Goal: Task Accomplishment & Management: Complete application form

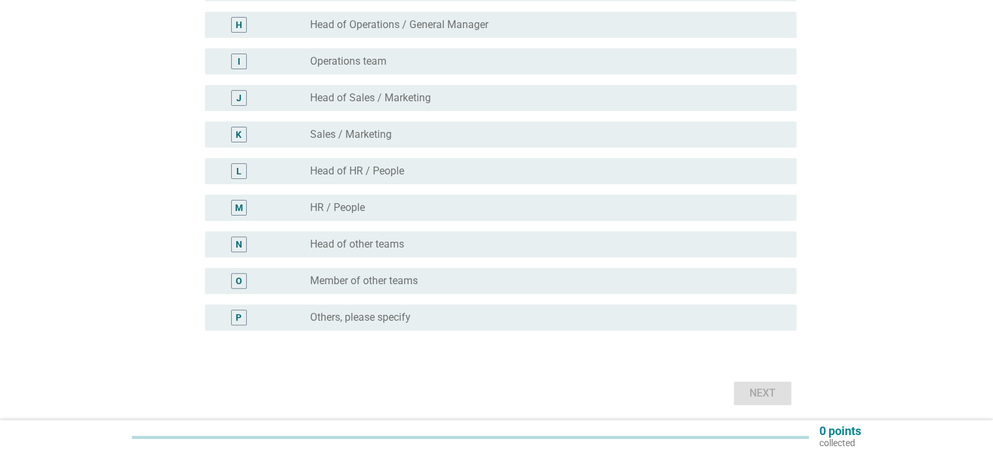
scroll to position [413, 0]
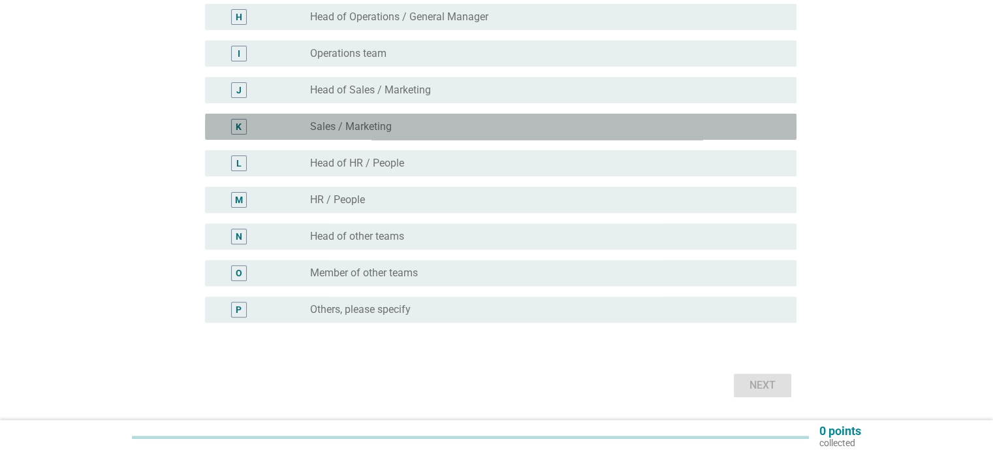
click at [426, 126] on div "radio_button_unchecked Sales / Marketing" at bounding box center [542, 126] width 465 height 13
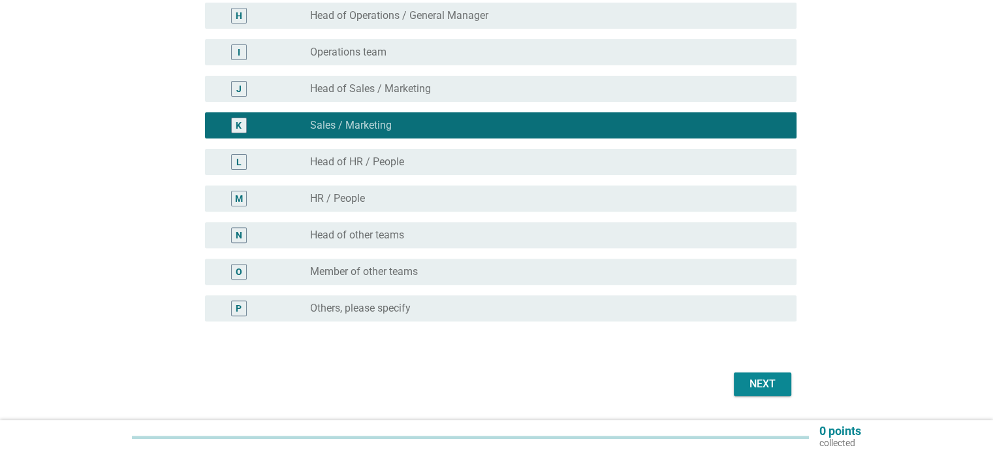
scroll to position [417, 0]
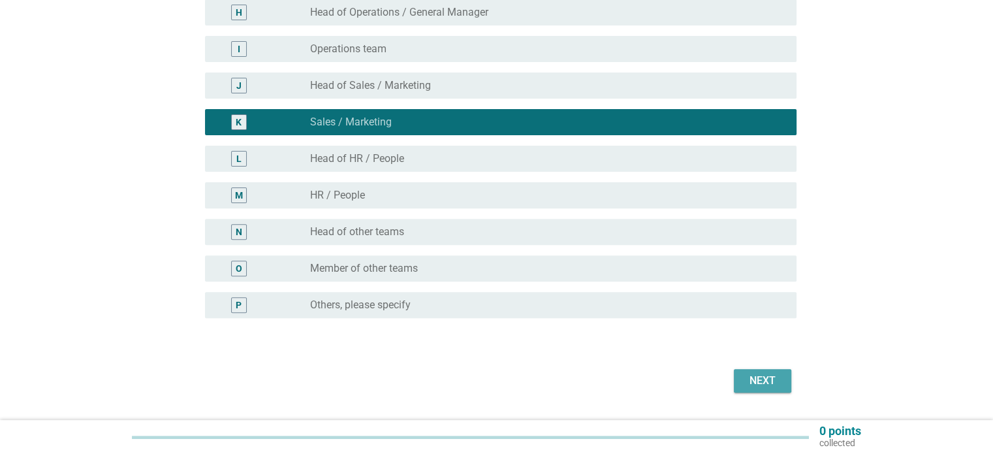
click at [749, 388] on button "Next" at bounding box center [762, 381] width 57 height 24
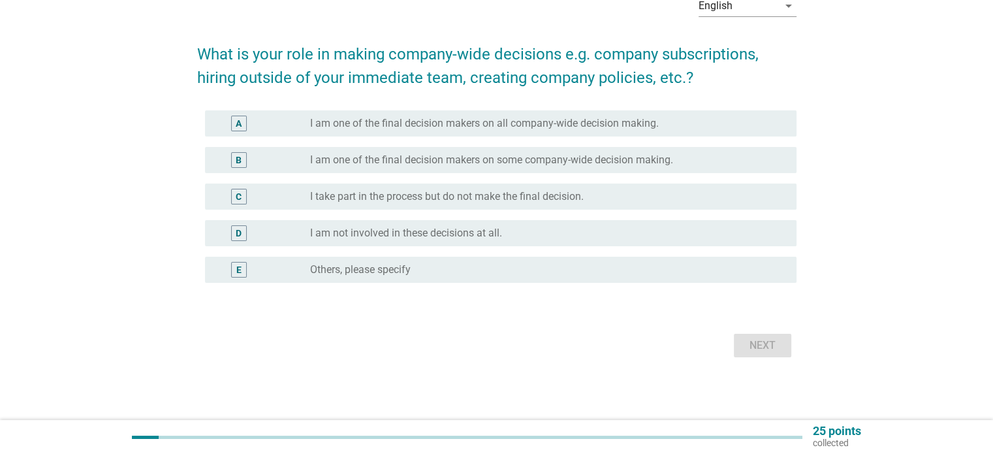
scroll to position [0, 0]
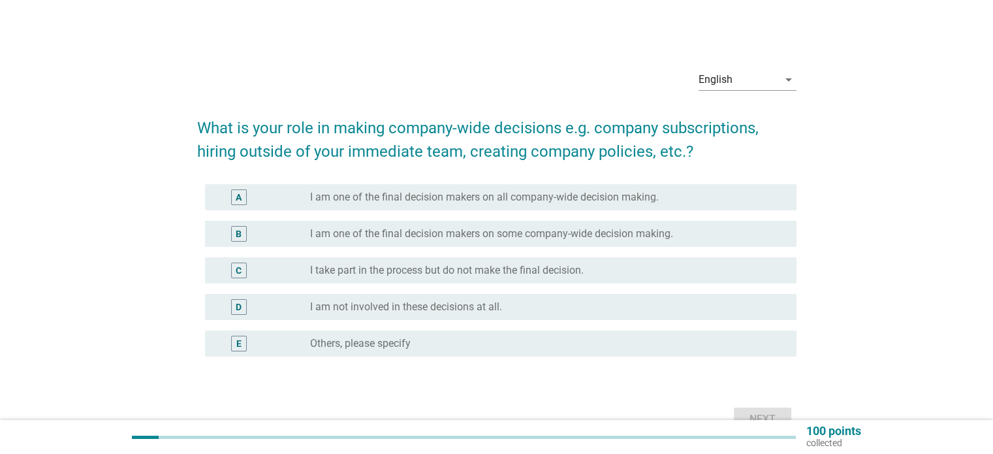
click at [676, 279] on div "C radio_button_unchecked I take part in the process but do not make the final d…" at bounding box center [500, 270] width 591 height 26
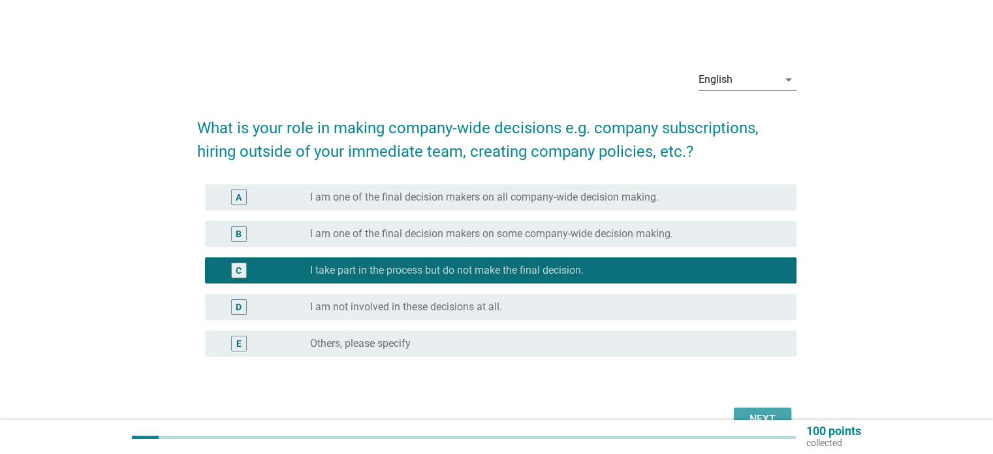
click at [749, 417] on div "Next" at bounding box center [762, 419] width 37 height 16
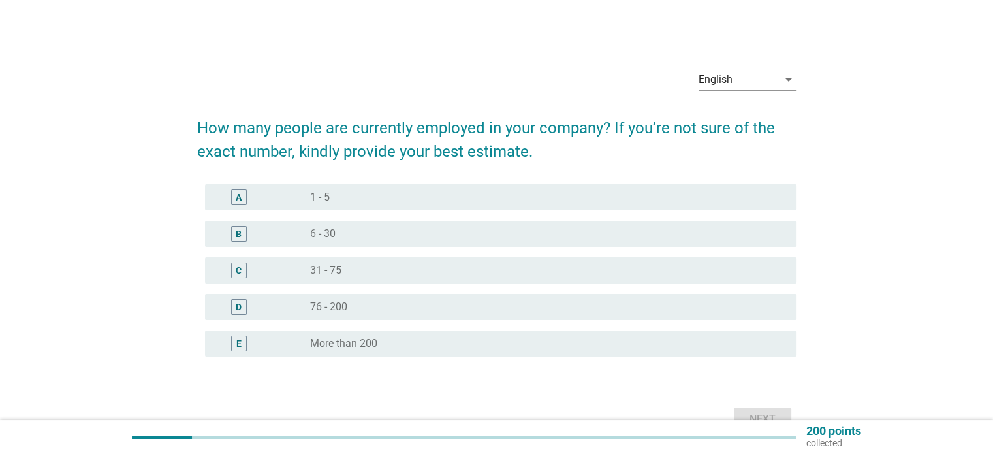
click at [565, 236] on div "radio_button_unchecked 6 - 30" at bounding box center [542, 233] width 465 height 13
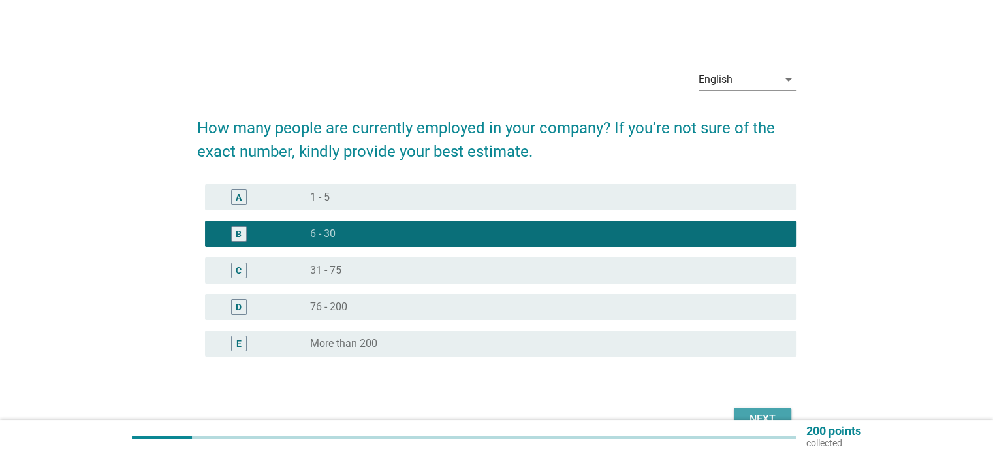
click at [772, 414] on div "Next" at bounding box center [762, 419] width 37 height 16
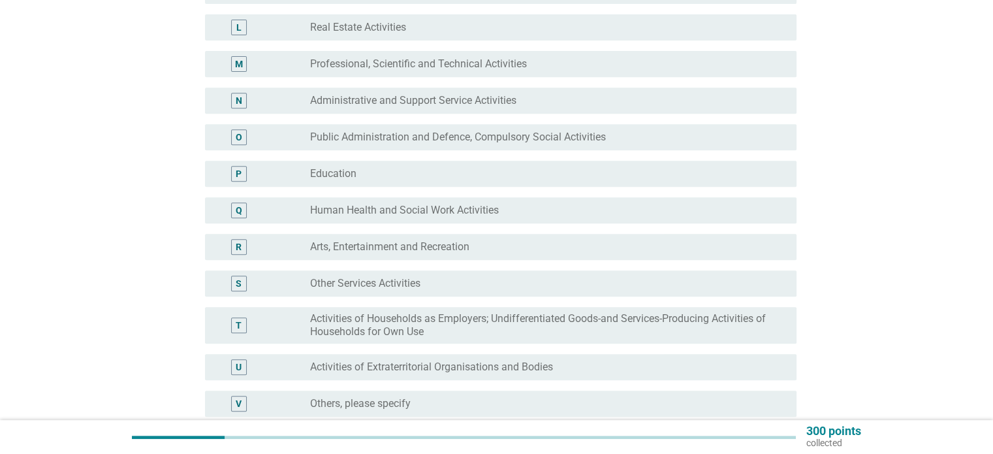
scroll to position [543, 0]
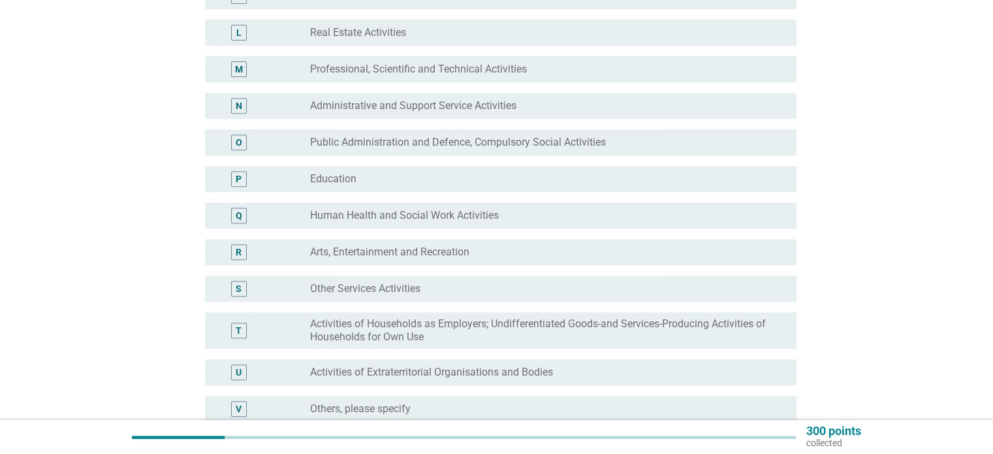
click at [581, 295] on div "radio_button_unchecked Other Services Activities" at bounding box center [547, 289] width 475 height 16
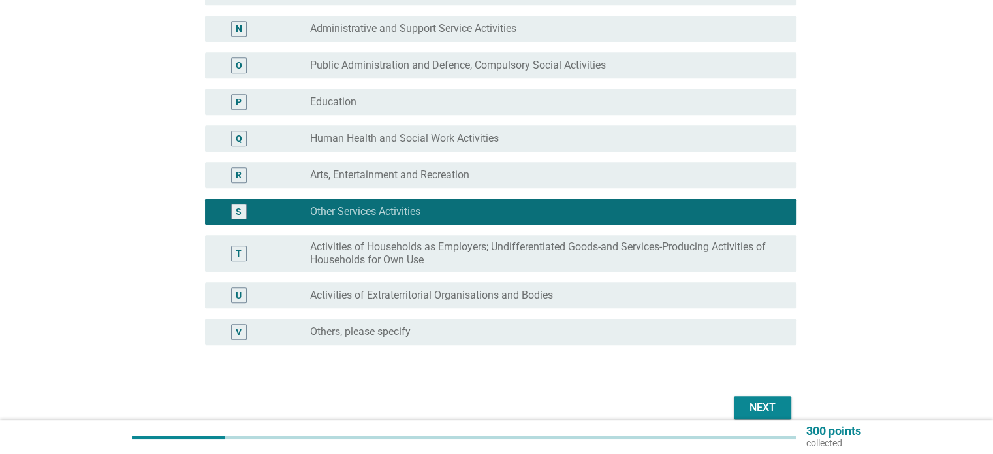
scroll to position [622, 0]
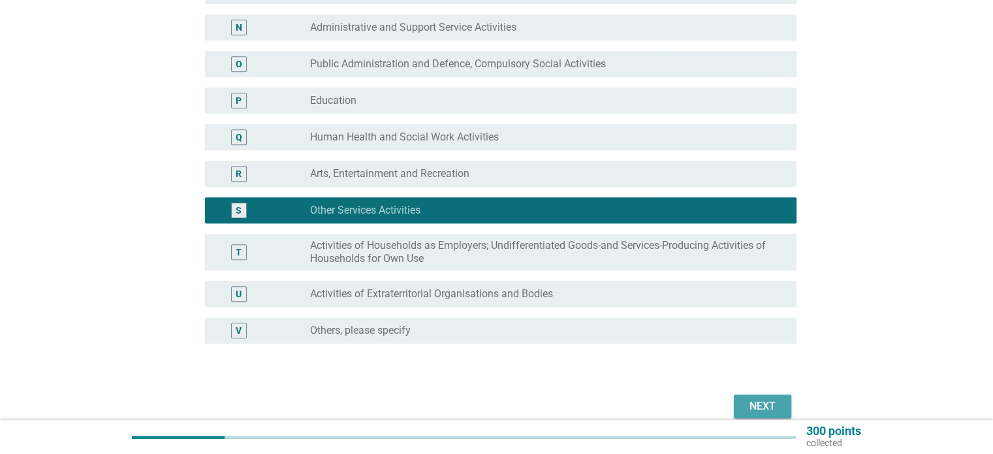
click at [743, 402] on button "Next" at bounding box center [762, 406] width 57 height 24
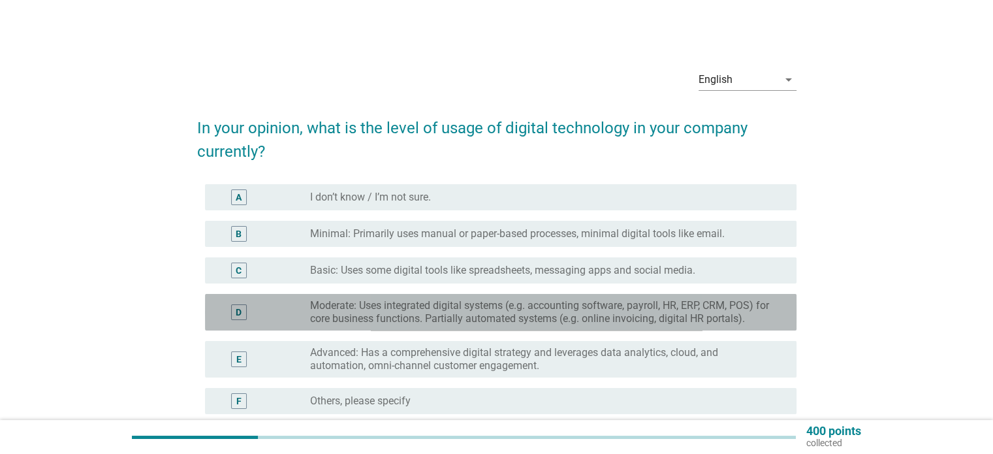
click at [684, 326] on div "D radio_button_unchecked Moderate: Uses integrated digital systems (e.g. accoun…" at bounding box center [500, 312] width 591 height 37
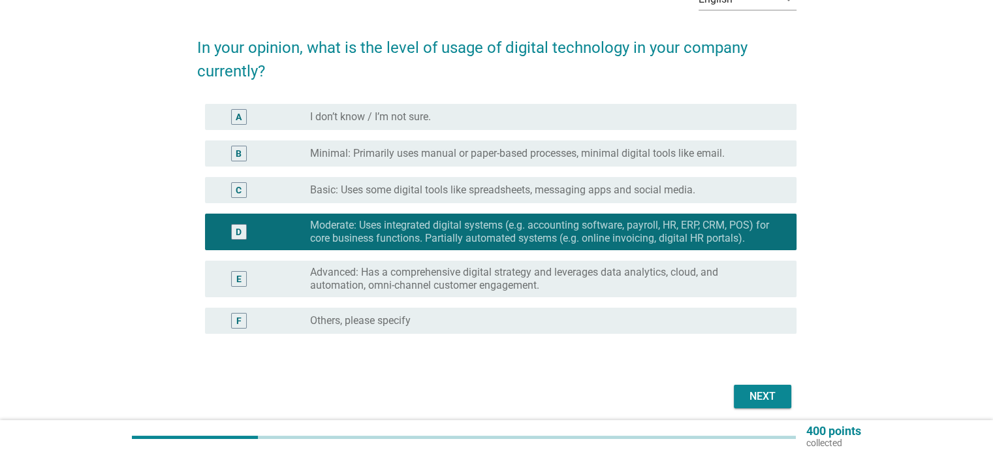
scroll to position [82, 0]
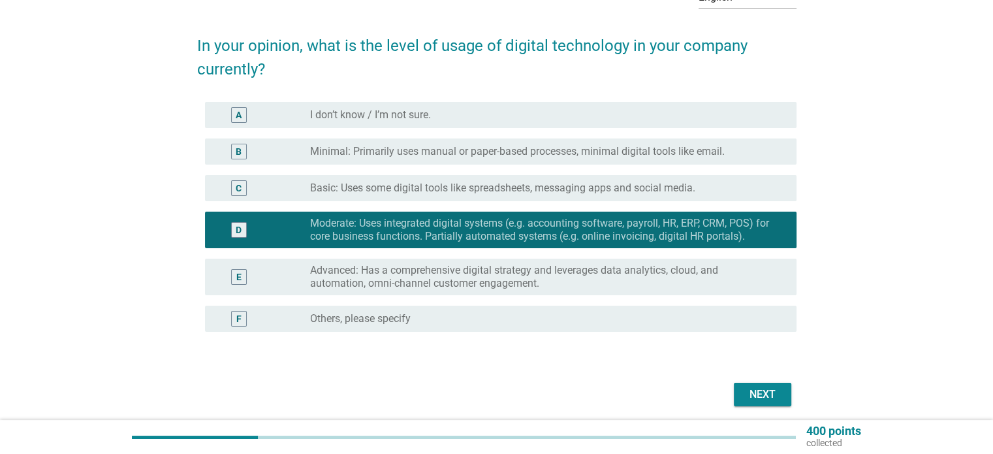
click at [770, 402] on button "Next" at bounding box center [762, 395] width 57 height 24
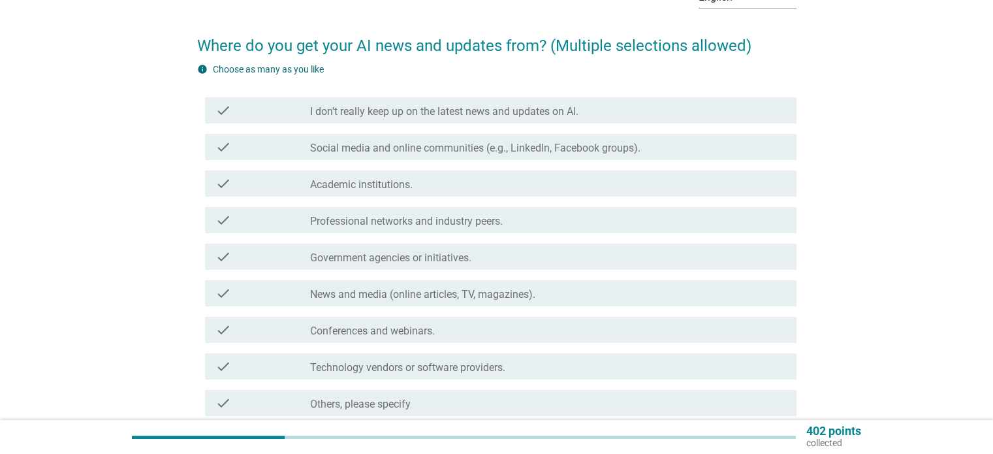
scroll to position [0, 0]
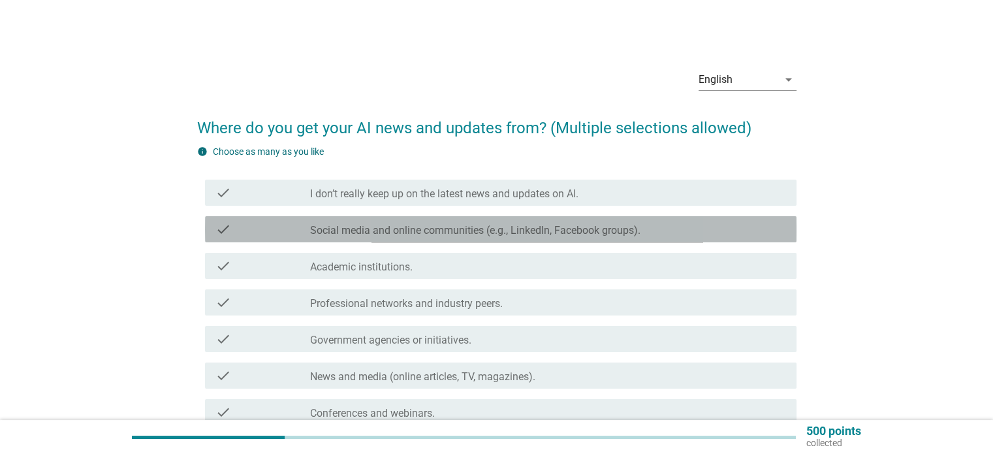
click at [490, 227] on label "Social media and online communities (e.g., LinkedIn, Facebook groups)." at bounding box center [475, 230] width 330 height 13
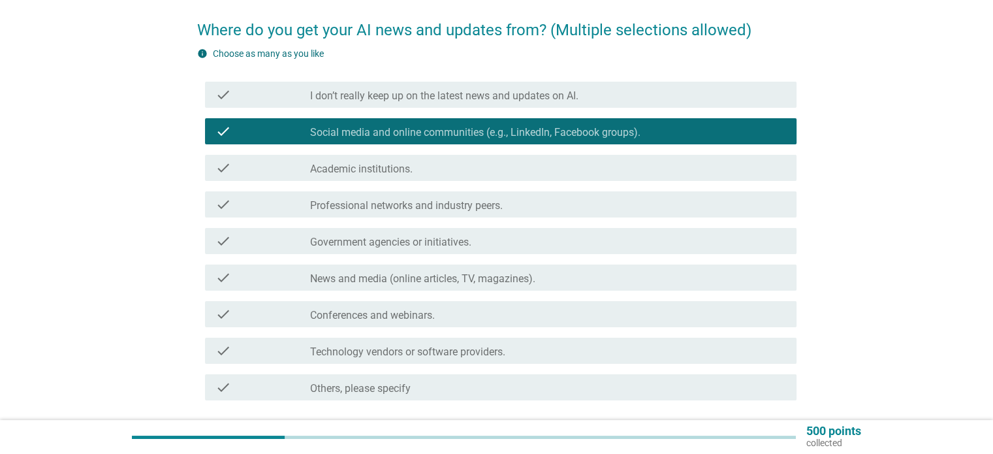
scroll to position [99, 0]
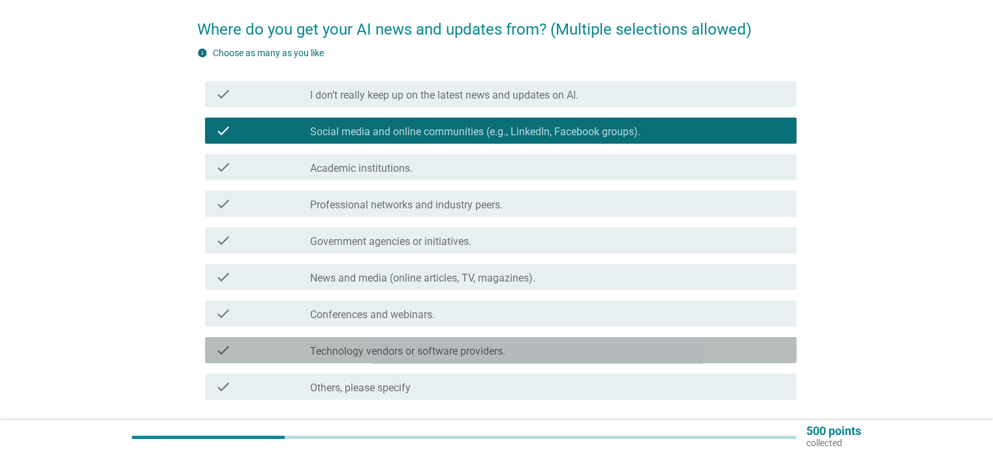
click at [449, 353] on label "Technology vendors or software providers." at bounding box center [407, 351] width 195 height 13
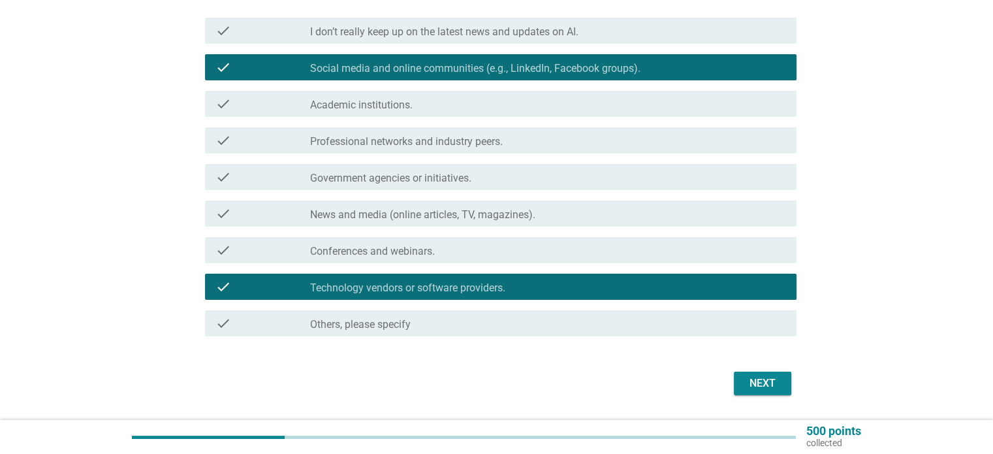
scroll to position [168, 0]
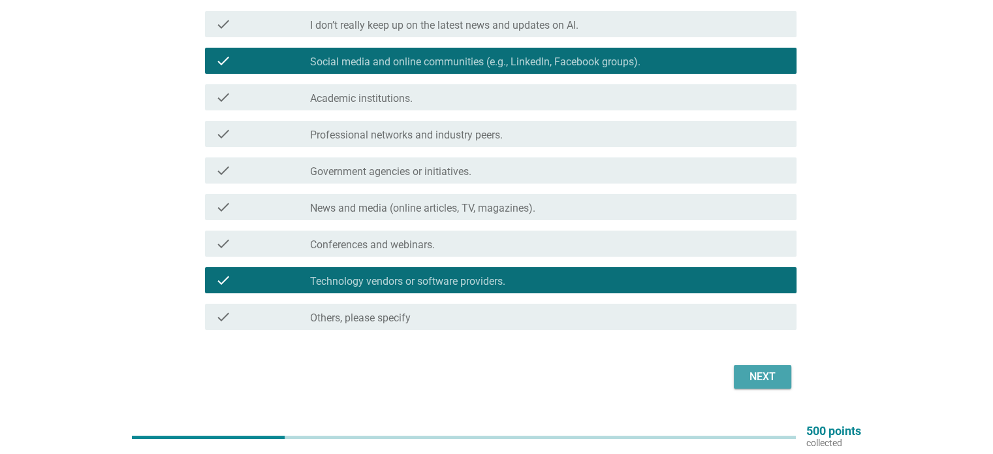
click at [754, 382] on div "Next" at bounding box center [762, 377] width 37 height 16
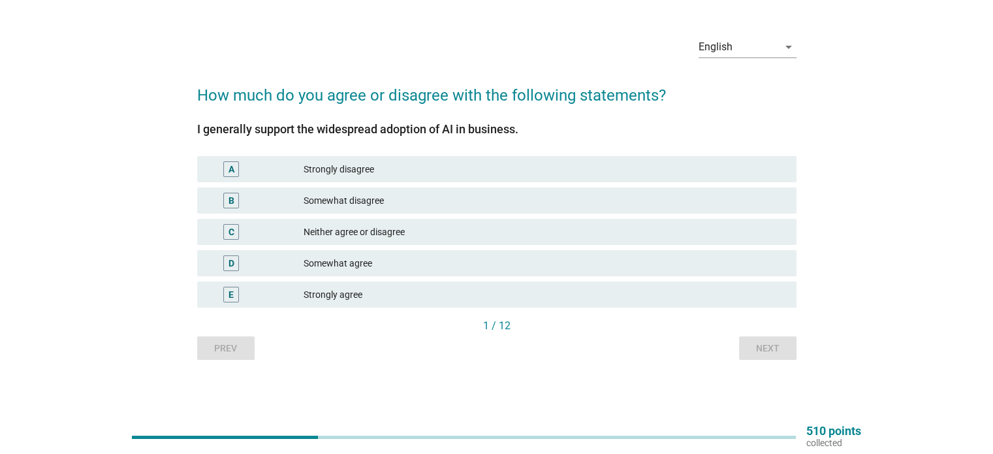
scroll to position [0, 0]
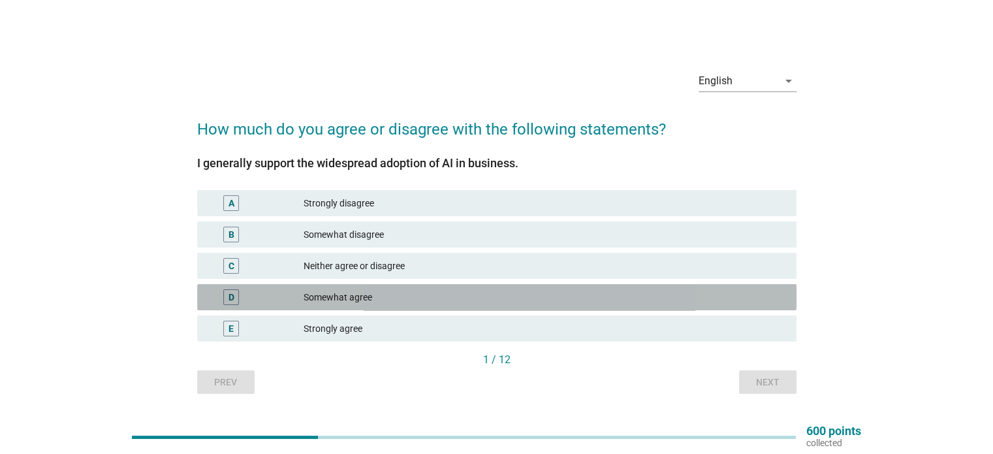
click at [409, 292] on div "Somewhat agree" at bounding box center [545, 297] width 482 height 16
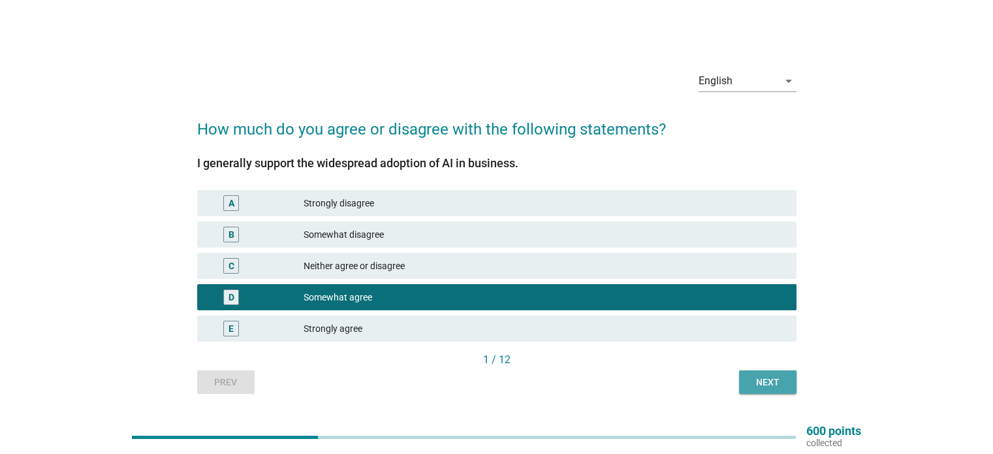
click at [764, 386] on div "Next" at bounding box center [767, 382] width 37 height 14
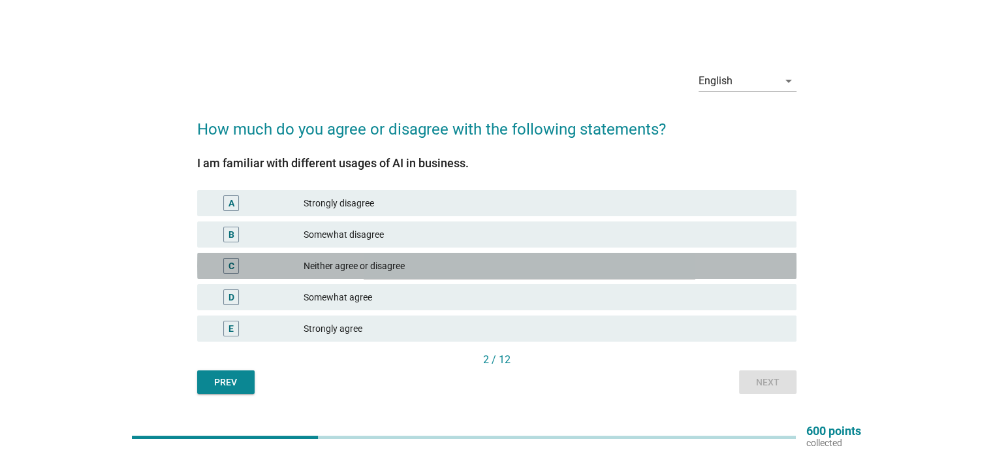
click at [507, 277] on div "C Neither agree or disagree" at bounding box center [496, 266] width 599 height 26
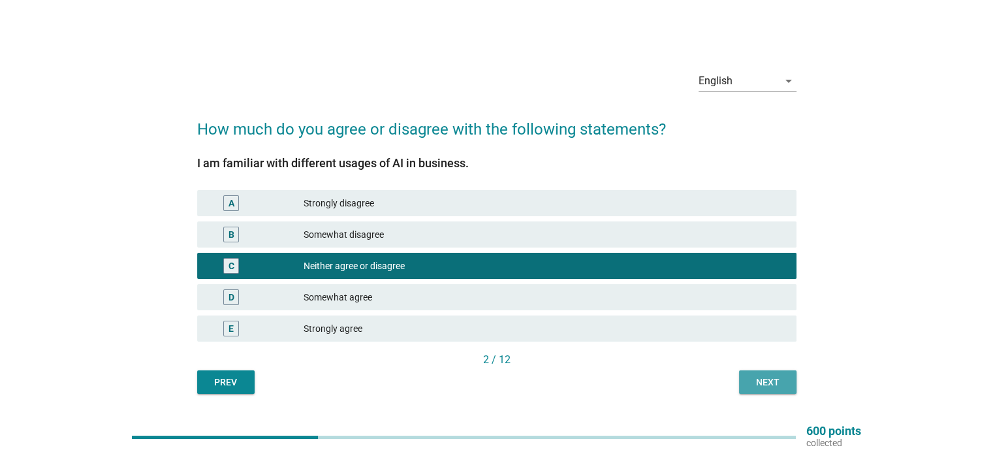
click at [765, 375] on div "Next" at bounding box center [767, 382] width 37 height 14
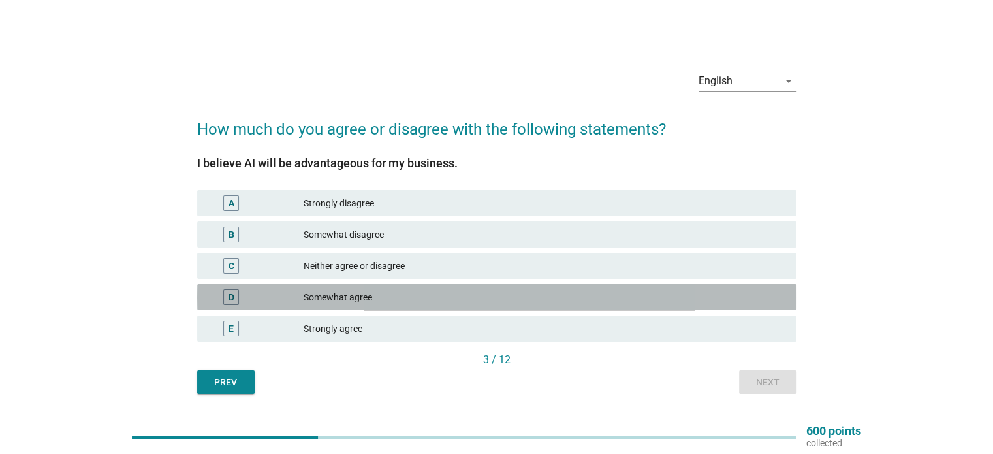
click at [535, 309] on div "D Somewhat agree" at bounding box center [496, 297] width 599 height 26
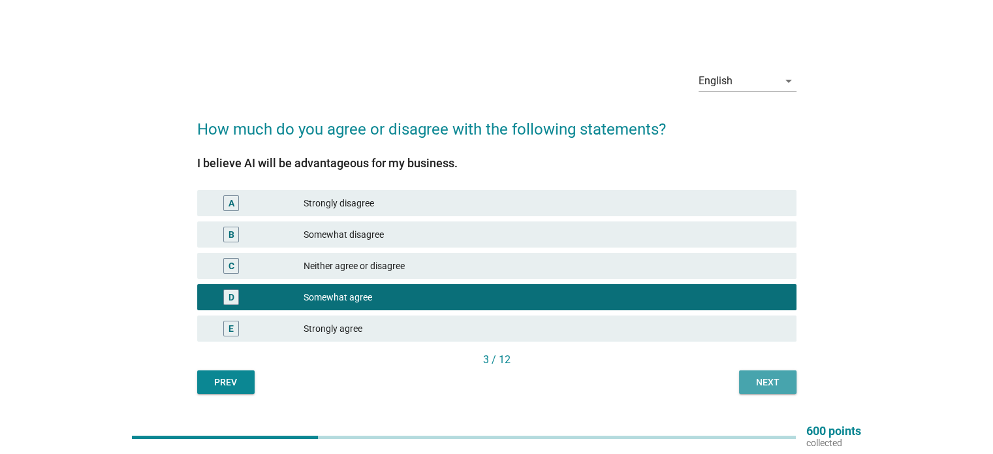
click at [758, 391] on button "Next" at bounding box center [767, 382] width 57 height 24
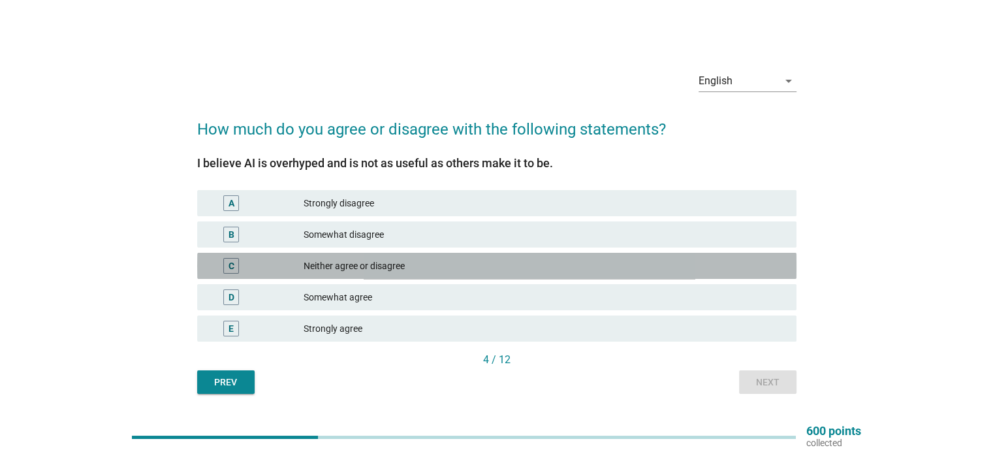
click at [635, 274] on div "Neither agree or disagree" at bounding box center [545, 266] width 482 height 16
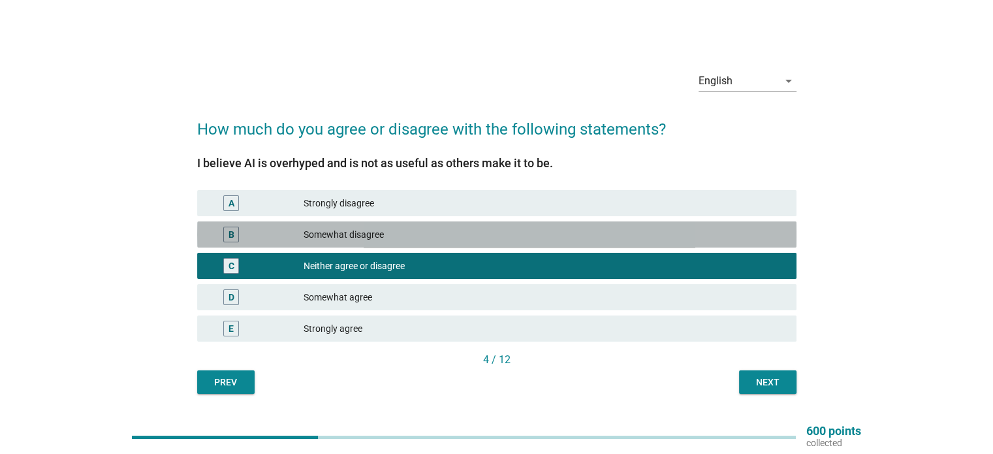
click at [612, 246] on div "B Somewhat disagree" at bounding box center [496, 234] width 599 height 26
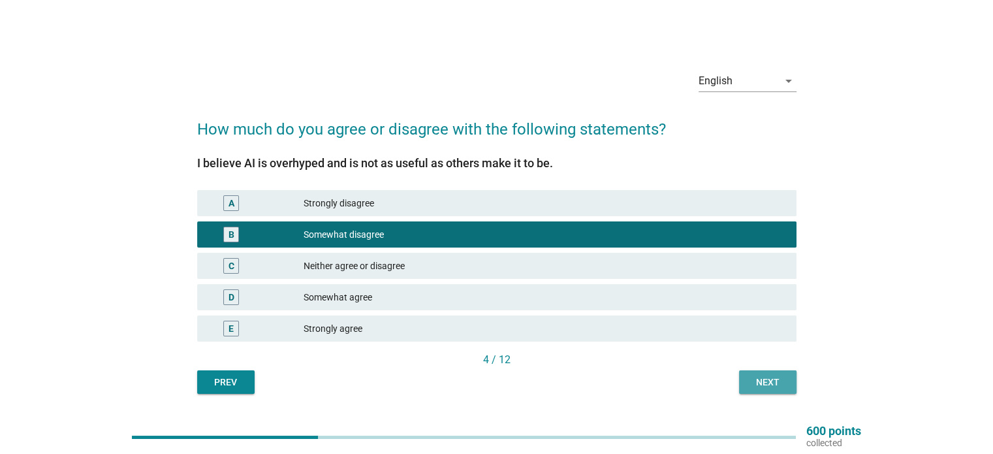
click at [744, 375] on button "Next" at bounding box center [767, 382] width 57 height 24
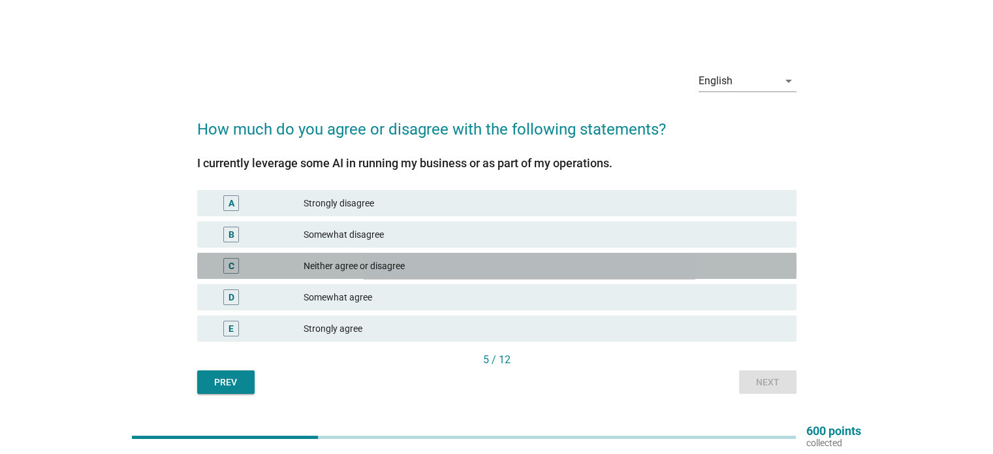
click at [651, 262] on div "Neither agree or disagree" at bounding box center [545, 266] width 482 height 16
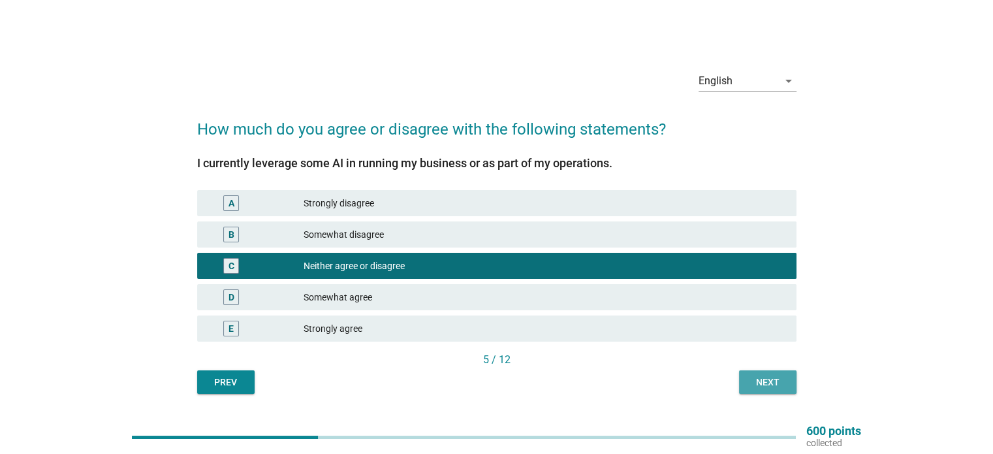
click at [757, 375] on div "Next" at bounding box center [767, 382] width 37 height 14
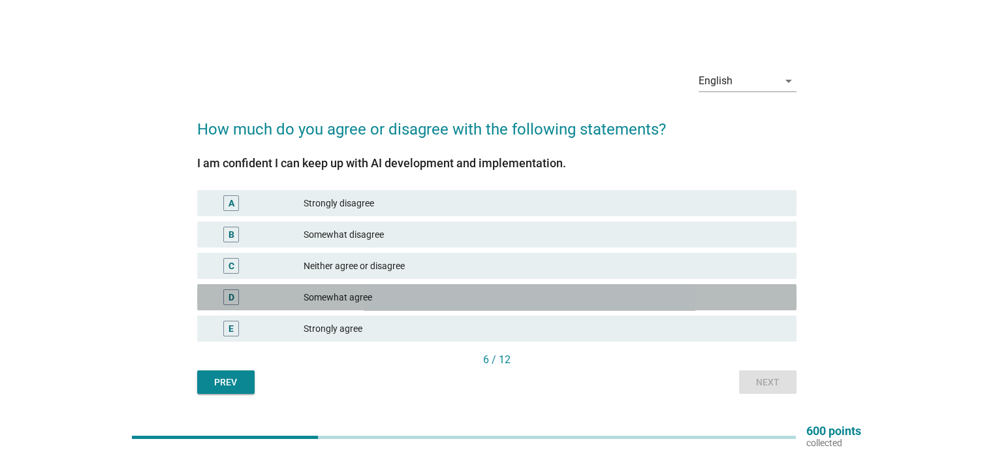
click at [632, 291] on div "Somewhat agree" at bounding box center [545, 297] width 482 height 16
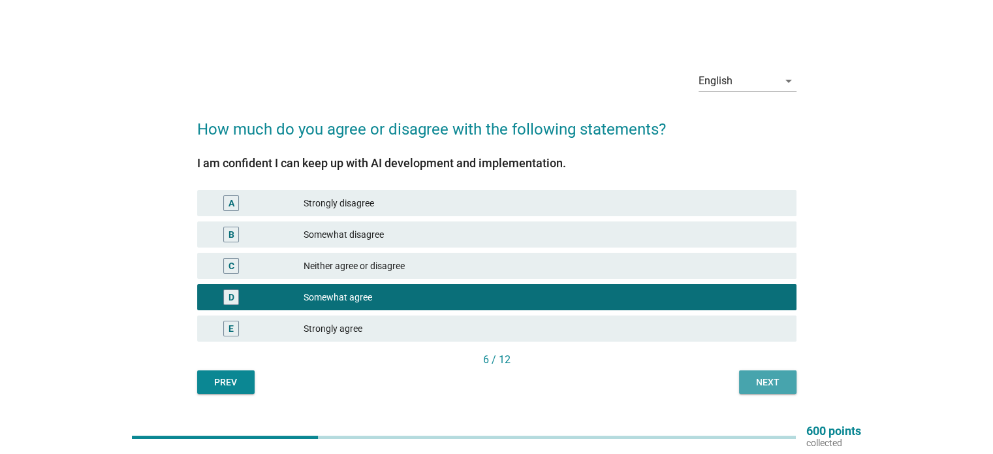
click at [746, 374] on button "Next" at bounding box center [767, 382] width 57 height 24
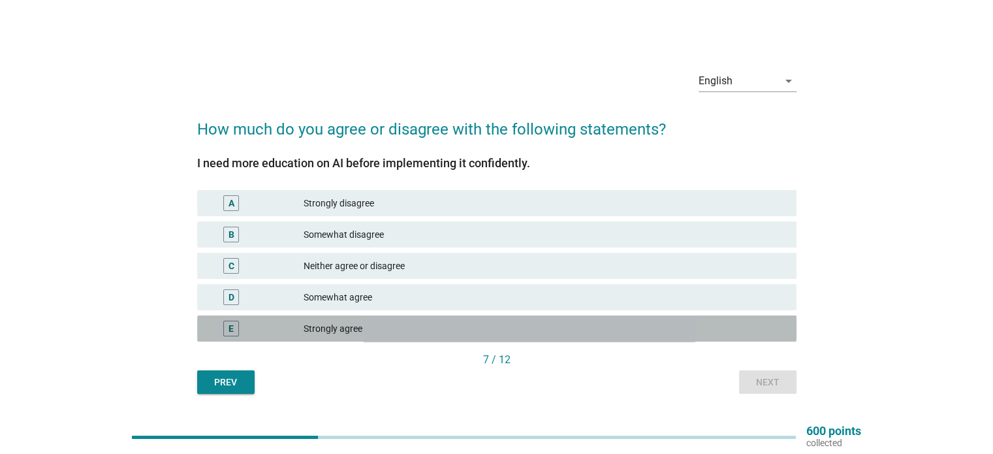
click at [522, 338] on div "E Strongly agree" at bounding box center [496, 328] width 599 height 26
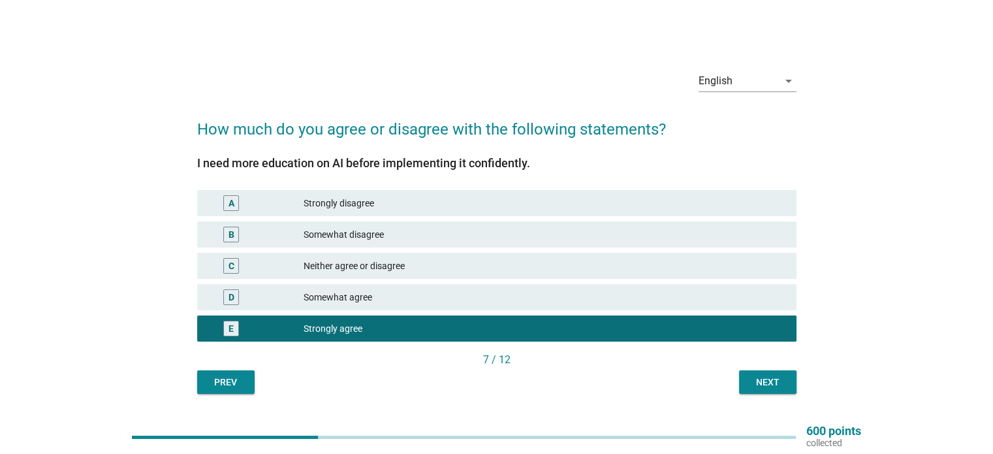
click at [751, 396] on div "English arrow_drop_down How much do you agree or disagree with the following st…" at bounding box center [497, 227] width 620 height 355
click at [760, 392] on button "Next" at bounding box center [767, 382] width 57 height 24
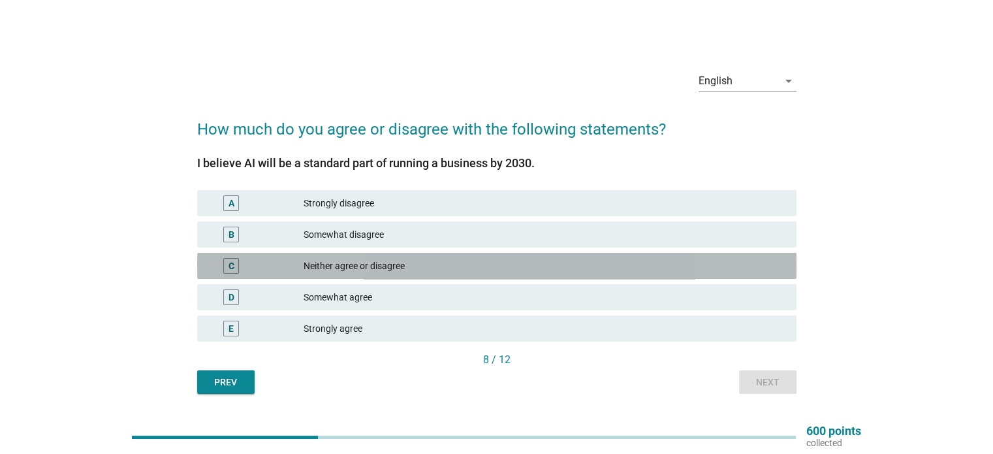
click at [538, 268] on div "Neither agree or disagree" at bounding box center [545, 266] width 482 height 16
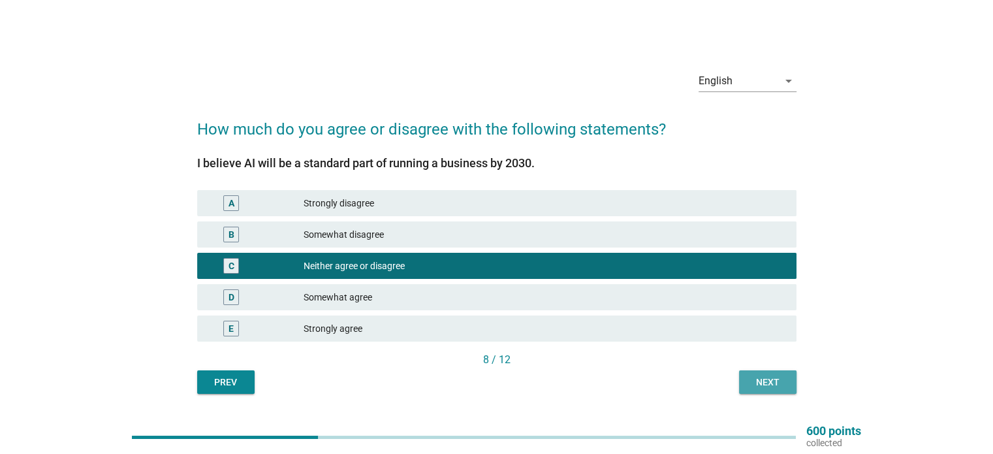
click at [756, 382] on div "Next" at bounding box center [767, 382] width 37 height 14
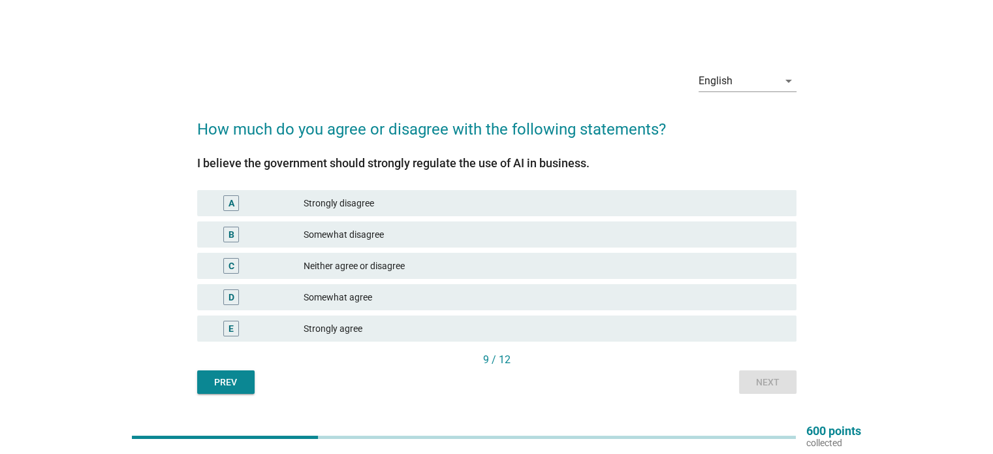
click at [534, 281] on div "C Neither agree or disagree" at bounding box center [497, 265] width 605 height 31
click at [585, 256] on div "C Neither agree or disagree" at bounding box center [496, 266] width 599 height 26
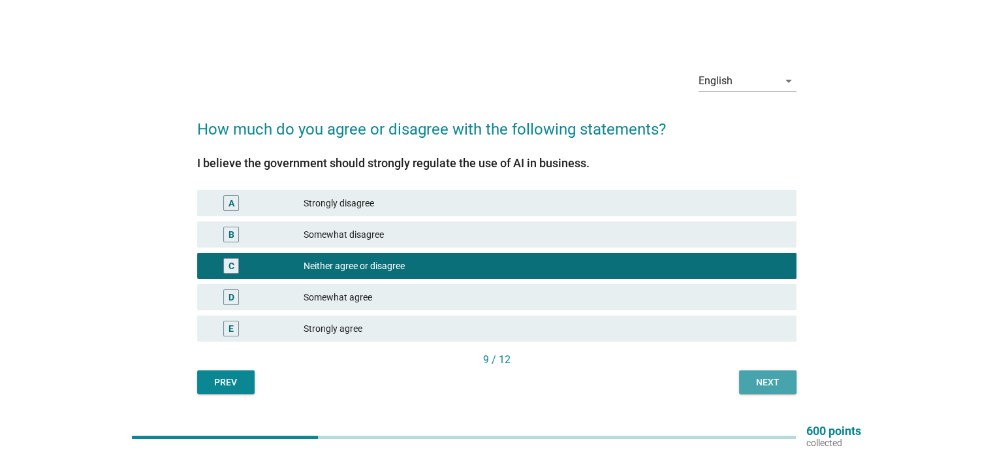
click at [781, 383] on div "Next" at bounding box center [767, 382] width 37 height 14
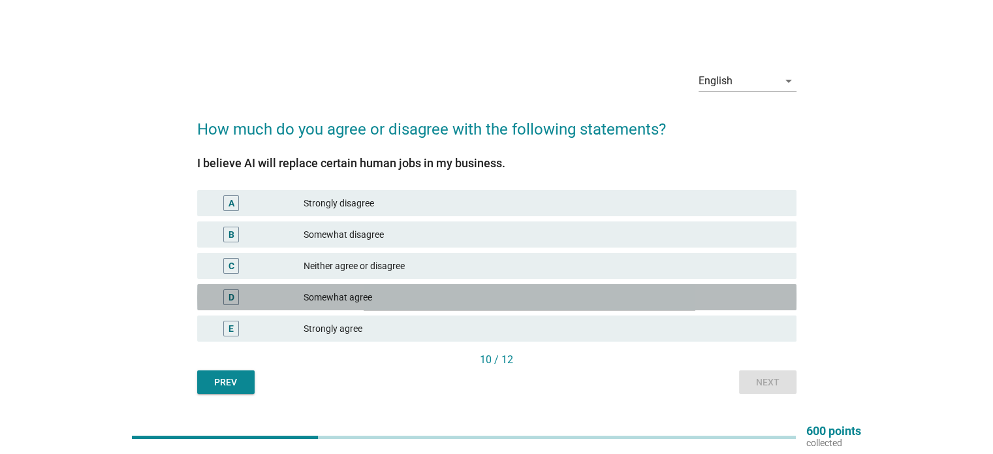
click at [726, 302] on div "Somewhat agree" at bounding box center [545, 297] width 482 height 16
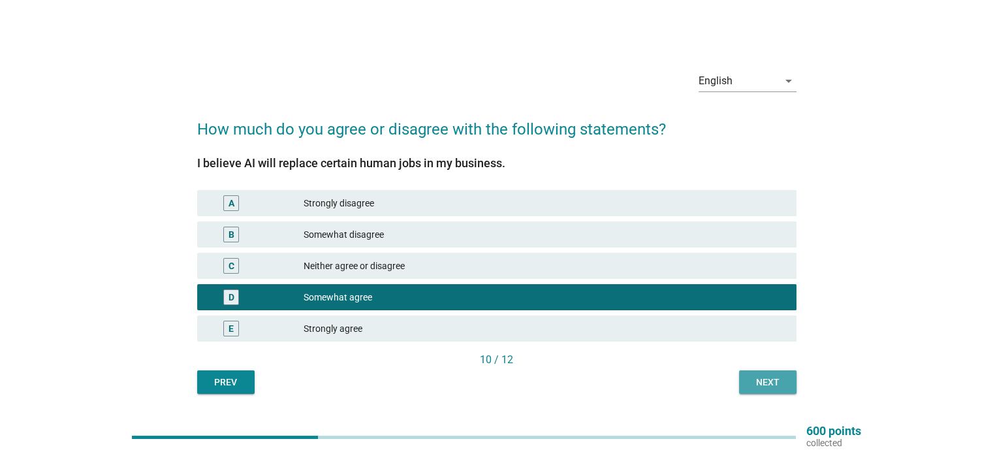
click at [768, 381] on div "Next" at bounding box center [767, 382] width 37 height 14
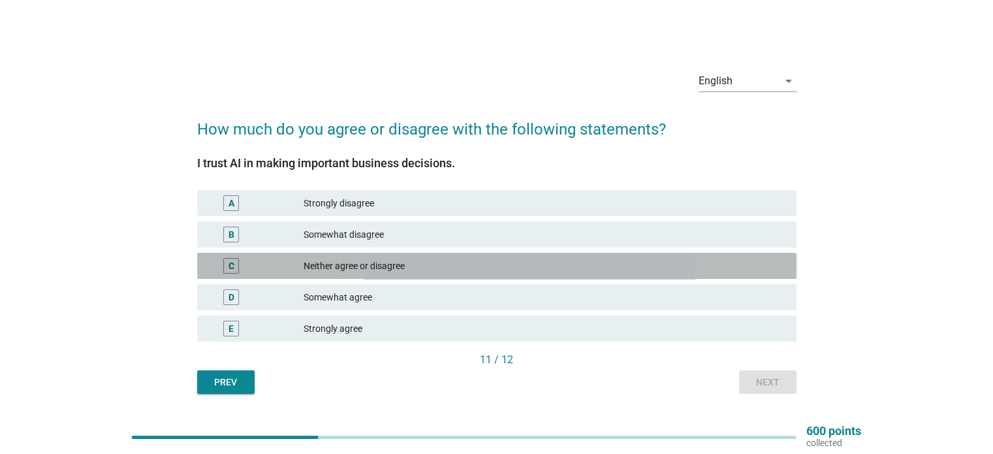
click at [671, 268] on div "Neither agree or disagree" at bounding box center [545, 266] width 482 height 16
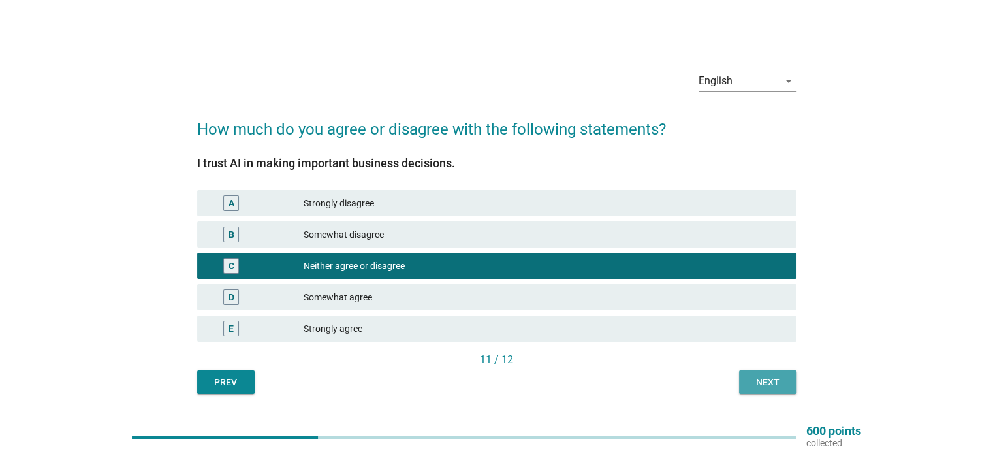
click at [750, 380] on div "Next" at bounding box center [767, 382] width 37 height 14
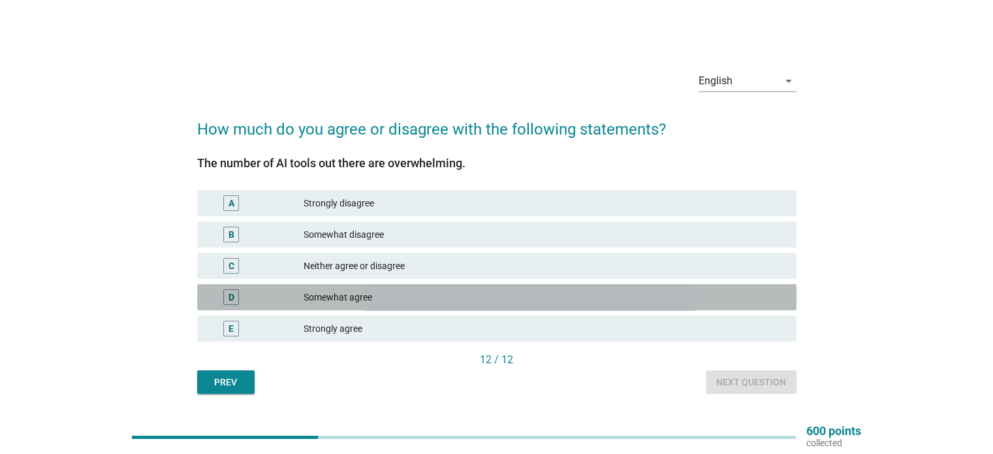
click at [618, 301] on div "Somewhat agree" at bounding box center [545, 297] width 482 height 16
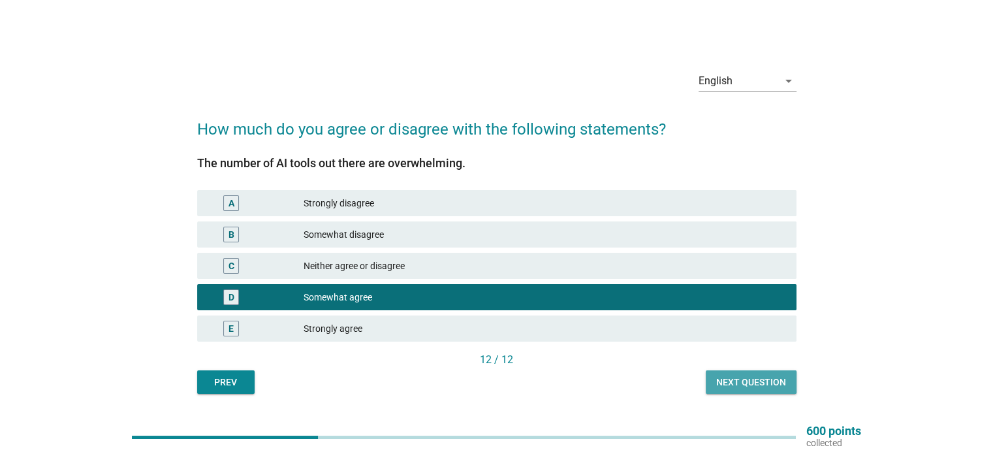
click at [752, 378] on div "Next question" at bounding box center [751, 382] width 70 height 14
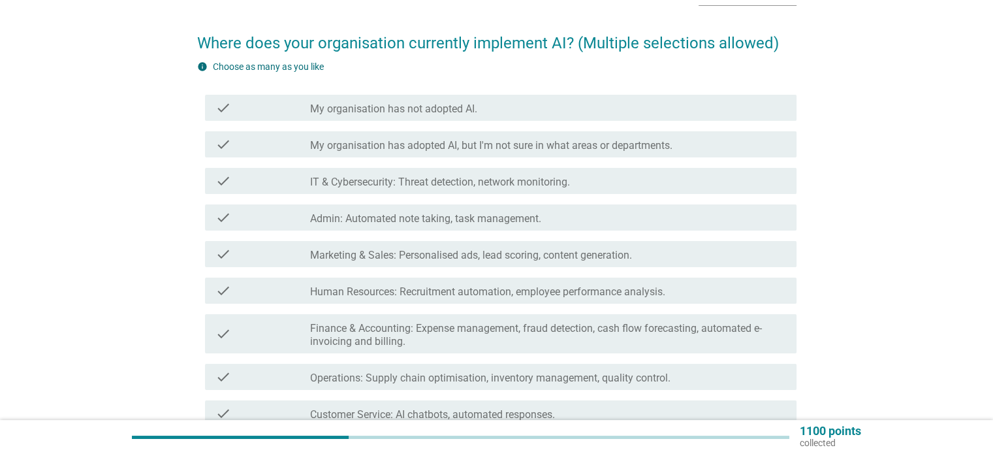
scroll to position [103, 0]
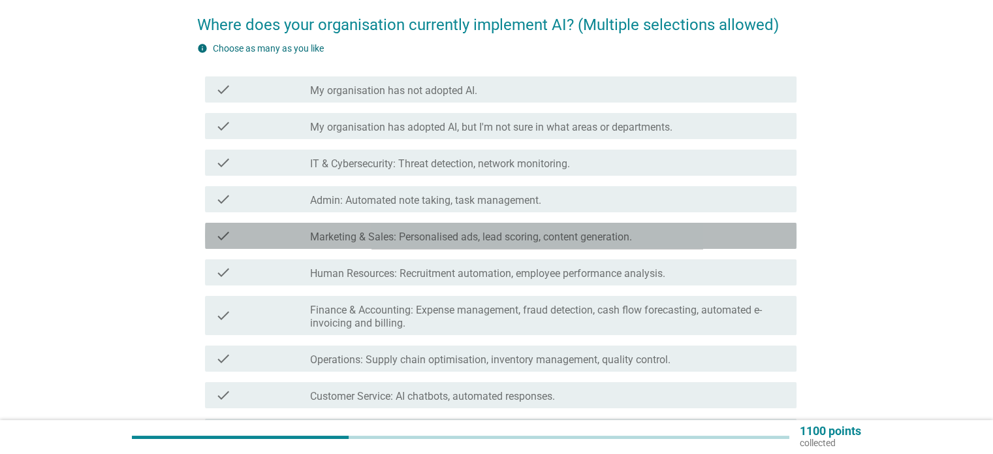
click at [644, 235] on div "check_box_outline_blank Marketing & Sales: Personalised ads, lead scoring, cont…" at bounding box center [547, 236] width 475 height 16
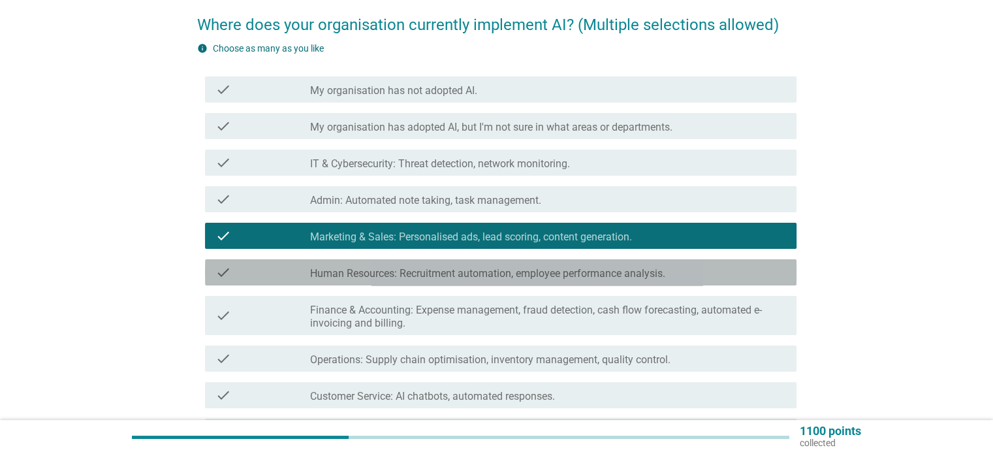
click at [639, 269] on label "Human Resources: Recruitment automation, employee performance analysis." at bounding box center [487, 273] width 355 height 13
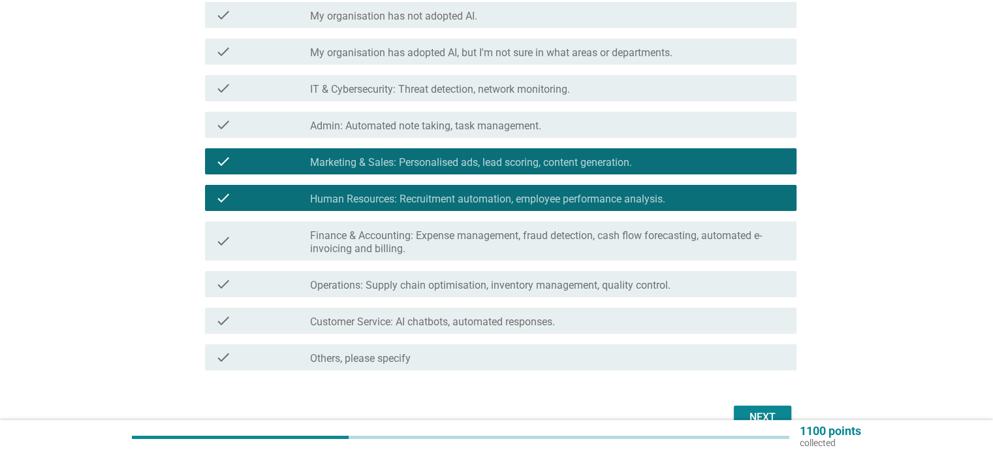
scroll to position [179, 0]
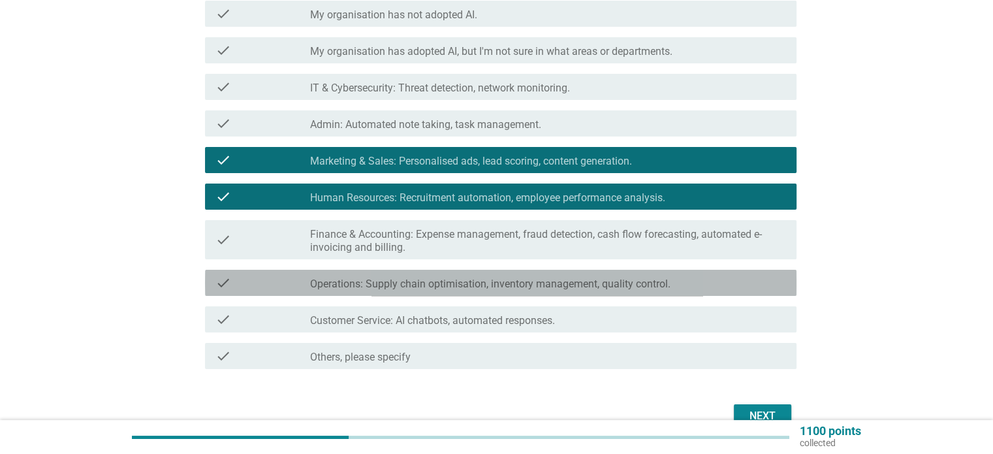
click at [657, 291] on div "check check_box_outline_blank Operations: Supply chain optimisation, inventory …" at bounding box center [500, 283] width 591 height 26
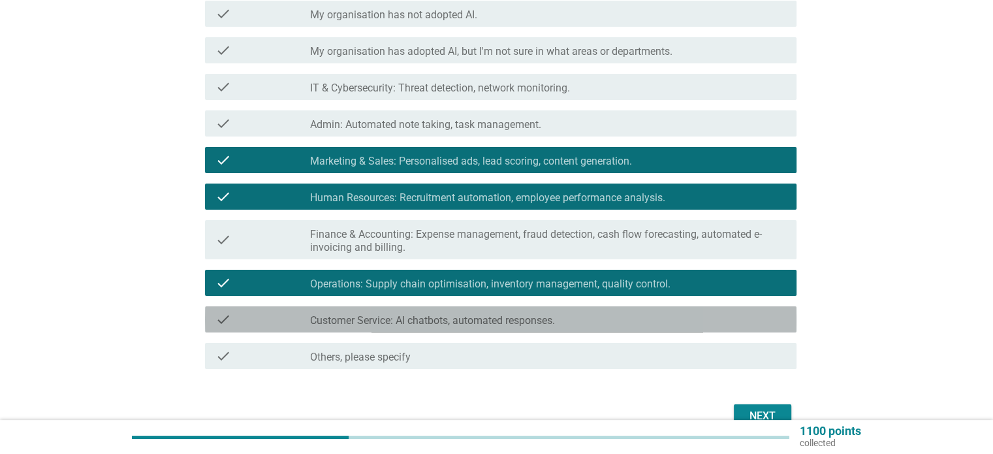
click at [655, 317] on div "check_box_outline_blank Customer Service: AI chatbots, automated responses." at bounding box center [547, 319] width 475 height 16
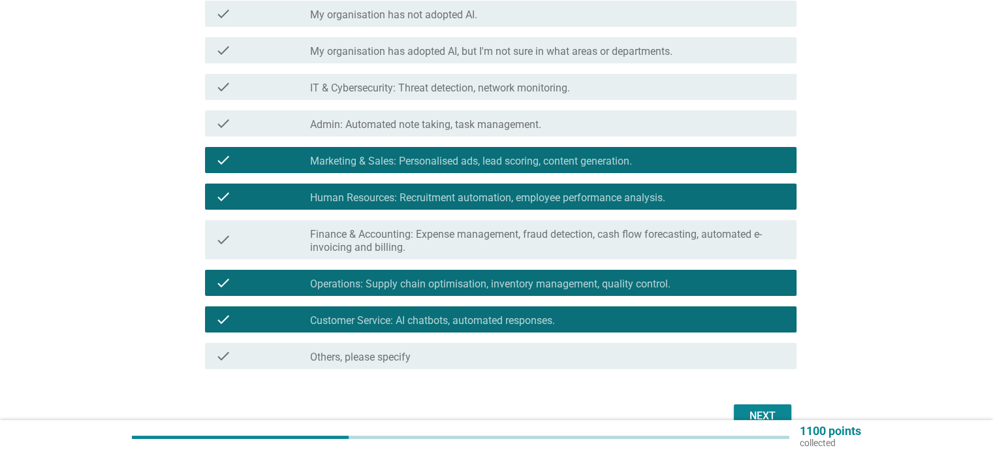
click at [748, 403] on div "Next" at bounding box center [496, 415] width 599 height 31
click at [755, 408] on div "Next" at bounding box center [762, 416] width 37 height 16
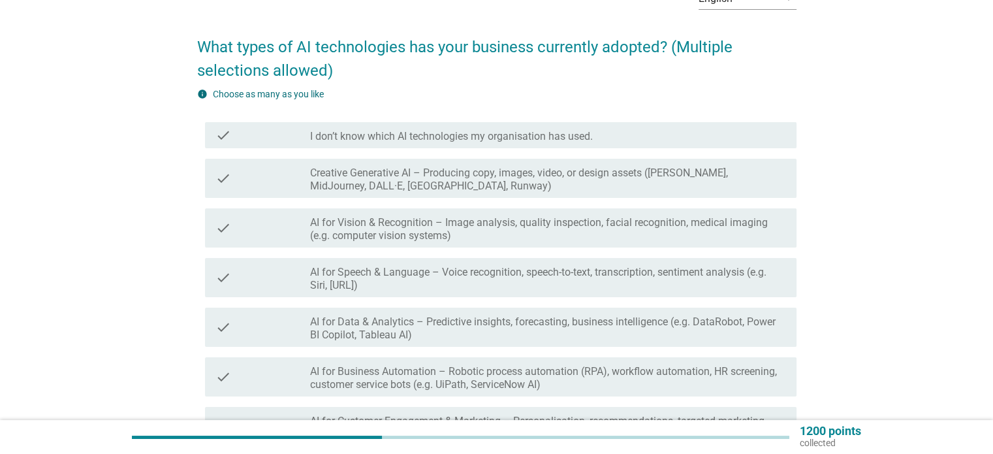
scroll to position [84, 0]
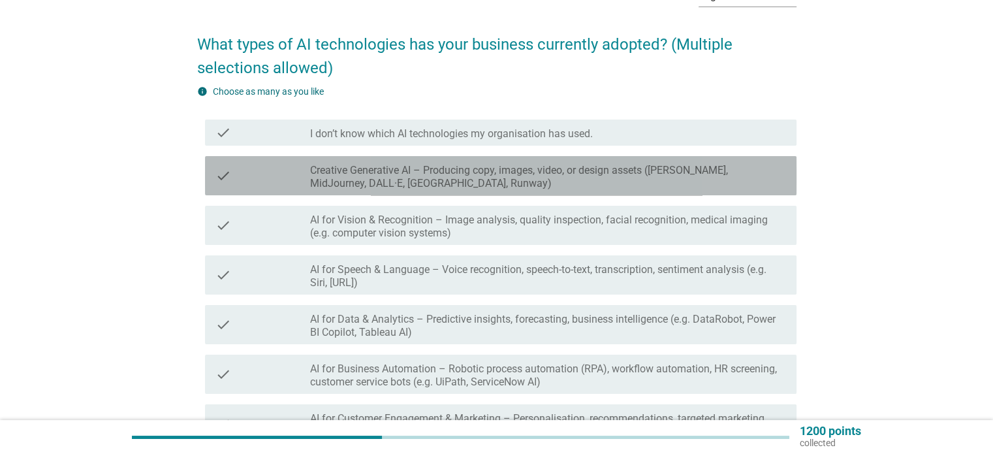
click at [681, 178] on label "Creative Generative AI – Producing copy, images, video, or design assets ([PERS…" at bounding box center [547, 177] width 475 height 26
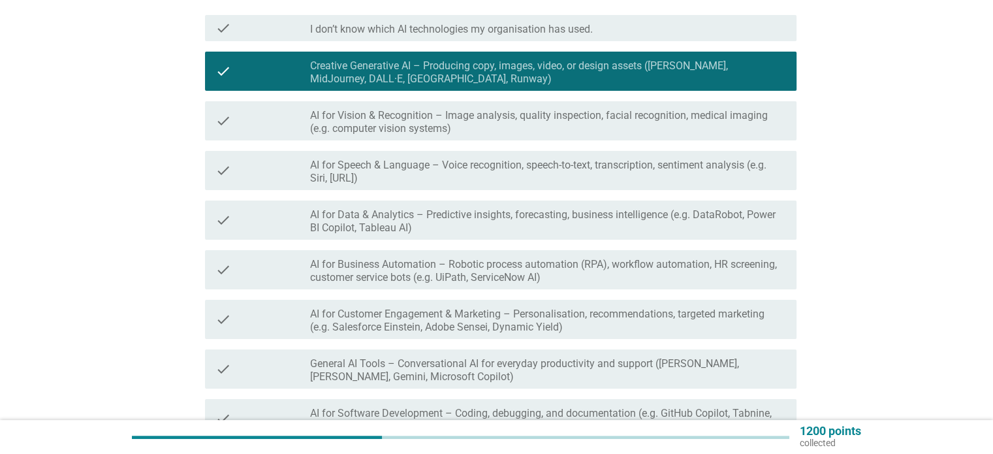
scroll to position [190, 0]
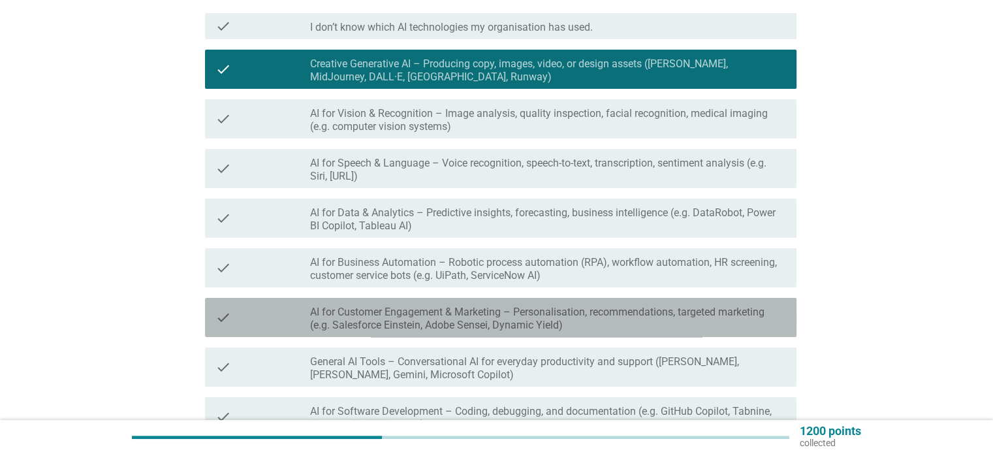
click at [622, 334] on div "check check_box_outline_blank AI for Customer Engagement & Marketing – Personal…" at bounding box center [500, 317] width 591 height 39
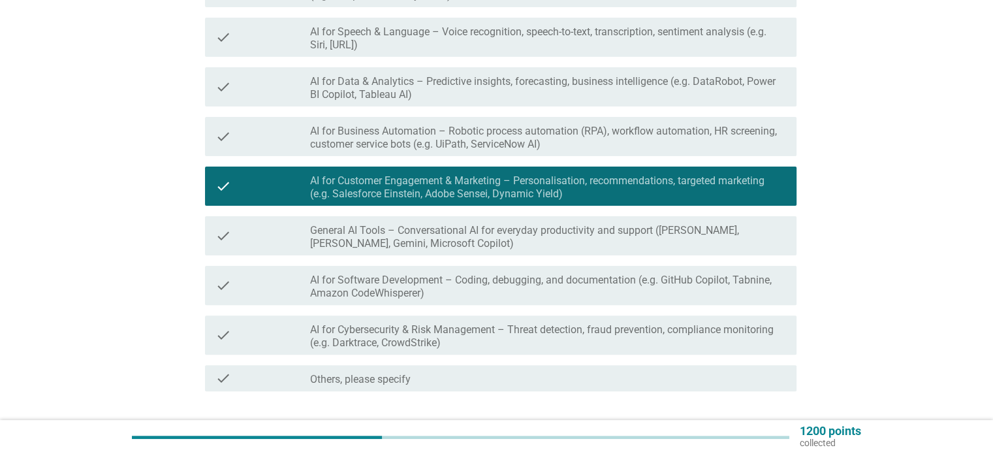
scroll to position [321, 0]
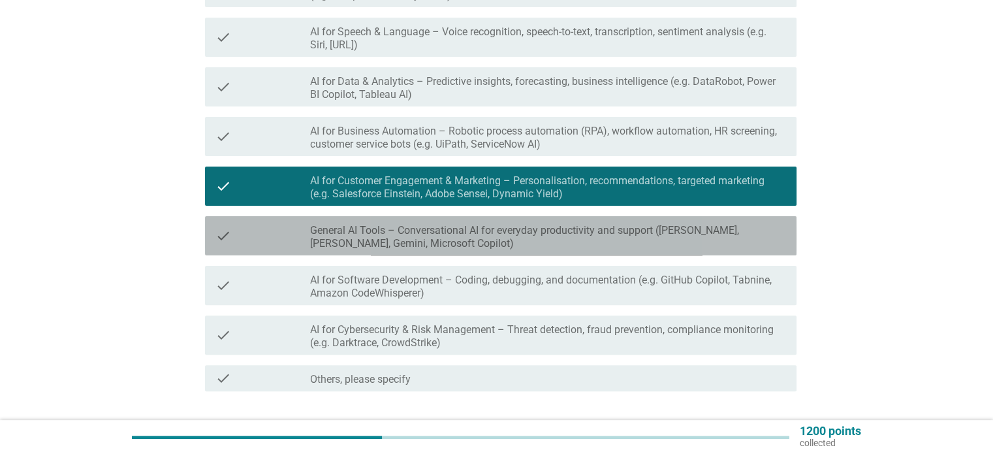
click at [657, 232] on label "General AI Tools – Conversational AI for everyday productivity and support ([PE…" at bounding box center [547, 237] width 475 height 26
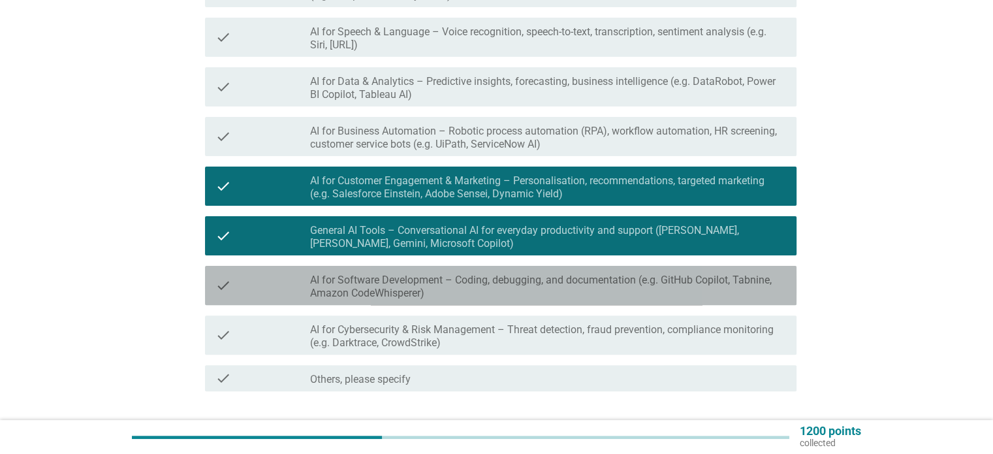
click at [635, 277] on label "AI for Software Development – Coding, debugging, and documentation (e.g. GitHub…" at bounding box center [547, 287] width 475 height 26
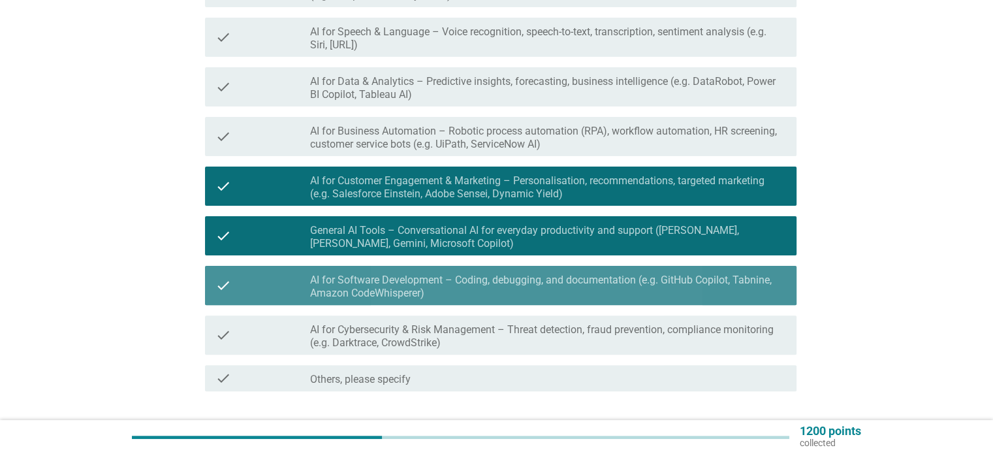
click at [635, 277] on label "AI for Software Development – Coding, debugging, and documentation (e.g. GitHub…" at bounding box center [547, 287] width 475 height 26
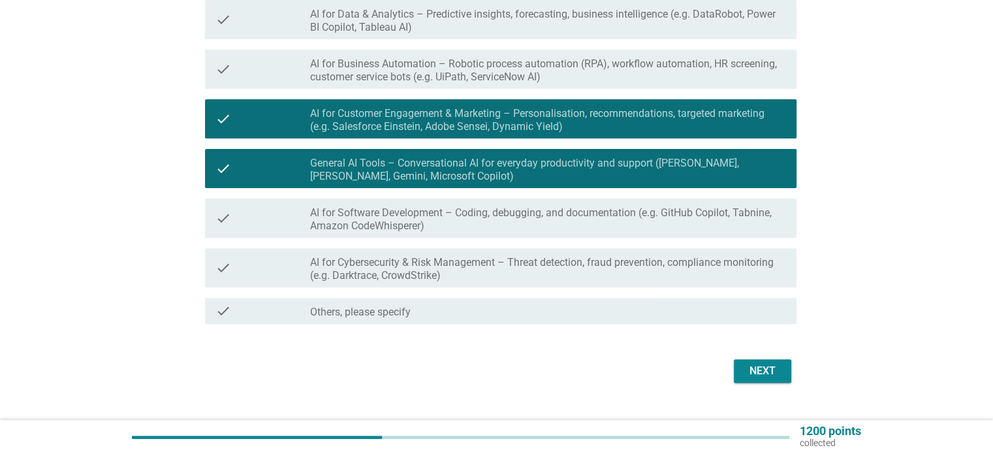
scroll to position [413, 0]
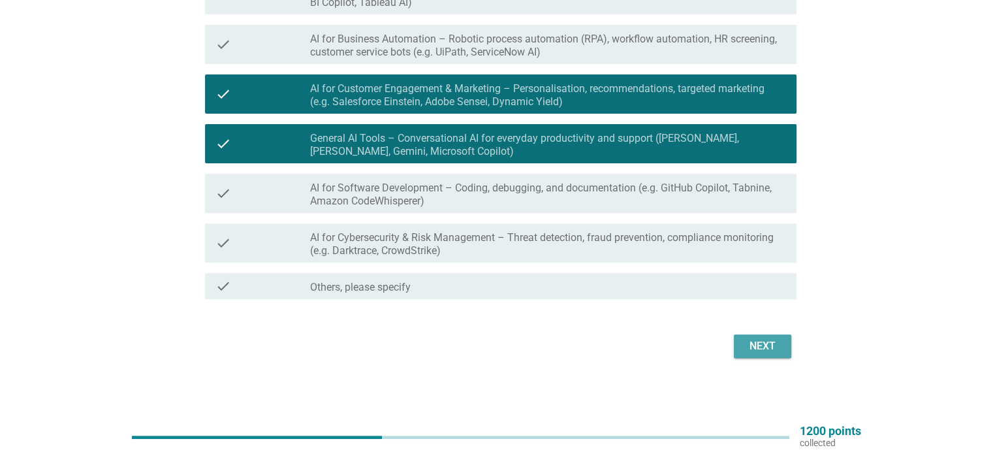
click at [746, 347] on div "Next" at bounding box center [762, 346] width 37 height 16
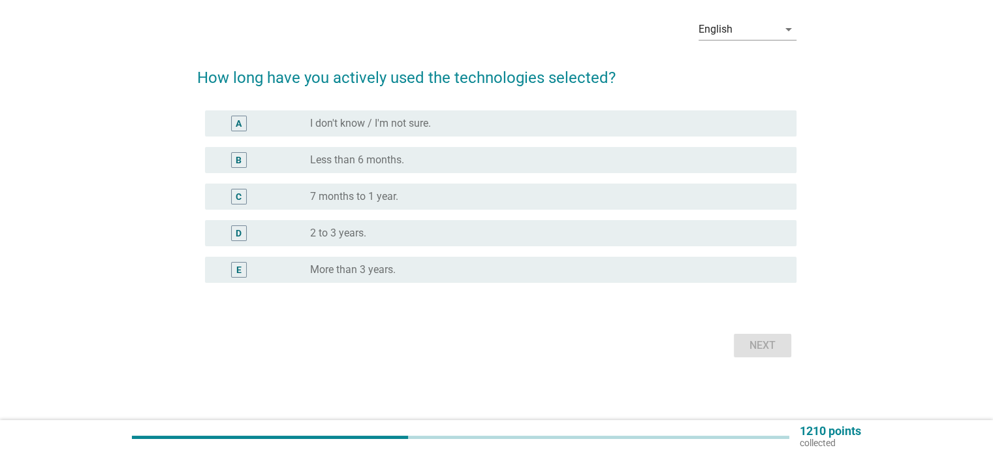
scroll to position [0, 0]
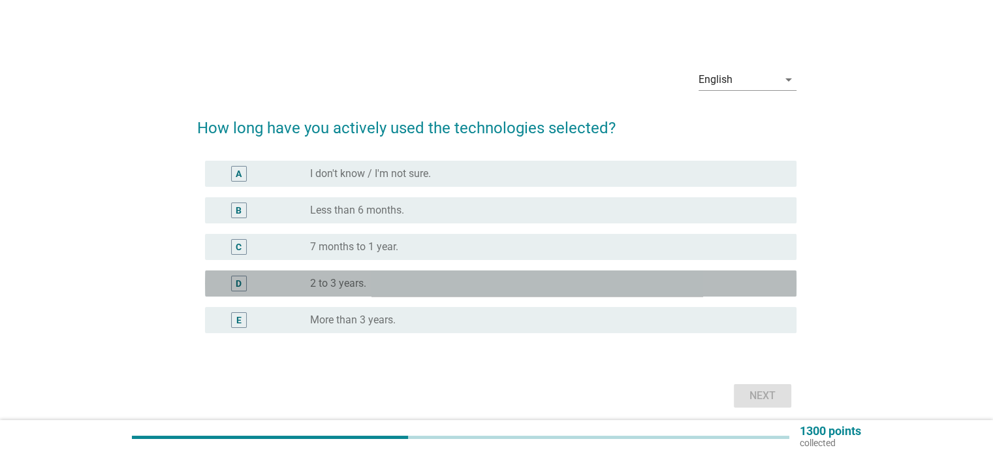
click at [448, 288] on div "radio_button_unchecked 2 to 3 years." at bounding box center [542, 283] width 465 height 13
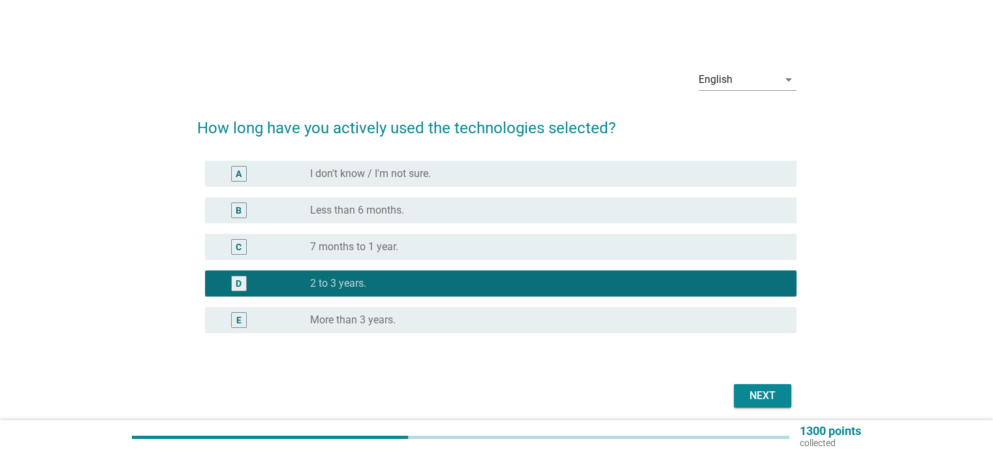
click at [751, 395] on div "Next" at bounding box center [762, 396] width 37 height 16
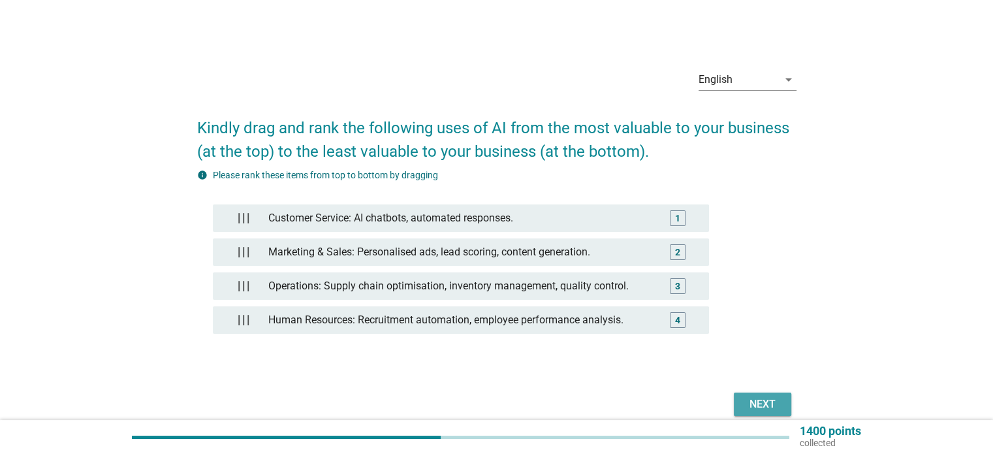
click at [748, 407] on div "Next" at bounding box center [762, 404] width 37 height 16
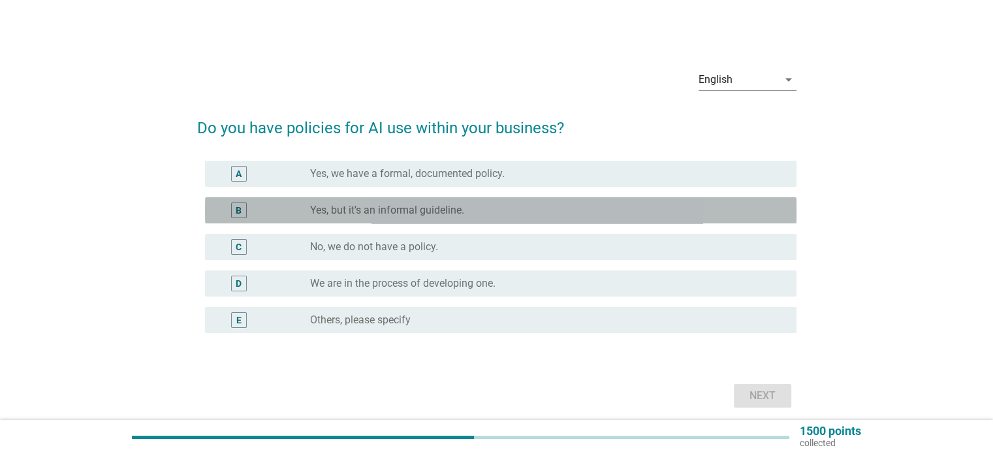
click at [509, 205] on div "radio_button_unchecked Yes, but it's an informal guideline." at bounding box center [542, 210] width 465 height 13
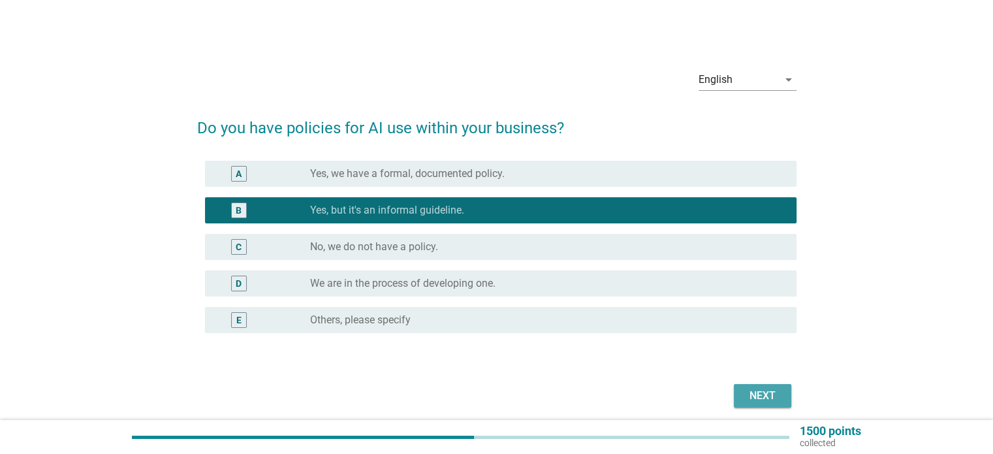
click at [754, 391] on div "Next" at bounding box center [762, 396] width 37 height 16
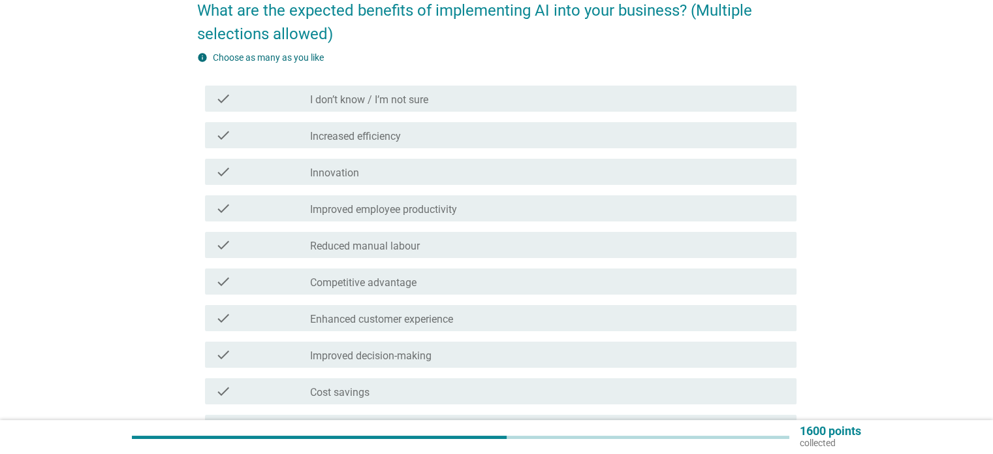
scroll to position [118, 0]
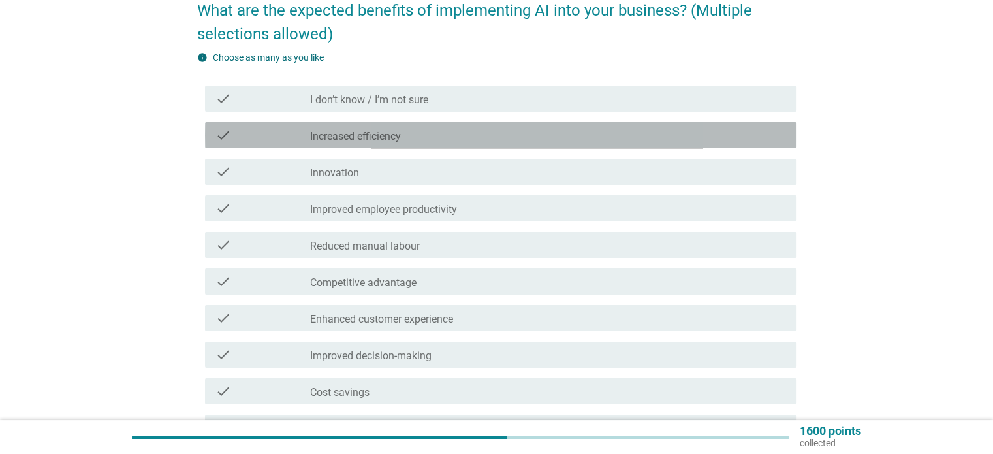
click at [494, 133] on div "check_box_outline_blank Increased efficiency" at bounding box center [547, 135] width 475 height 16
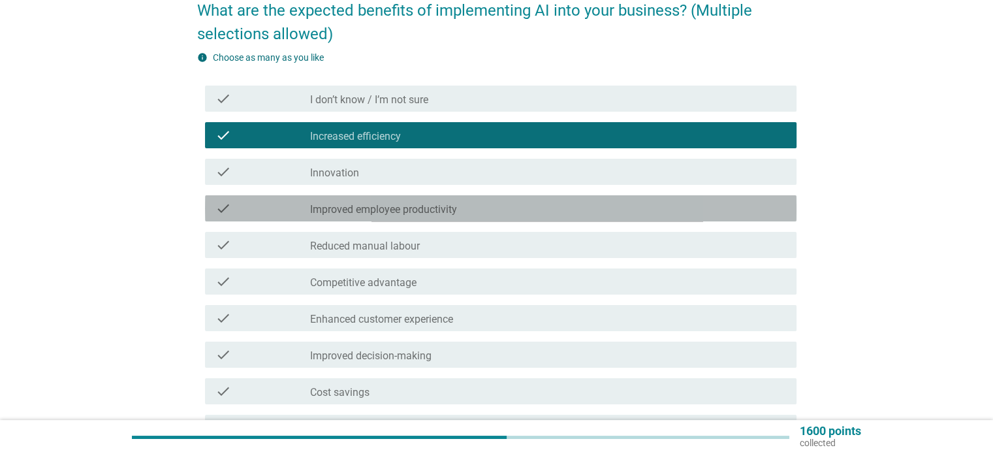
click at [454, 217] on div "check check_box_outline_blank Improved employee productivity" at bounding box center [500, 208] width 591 height 26
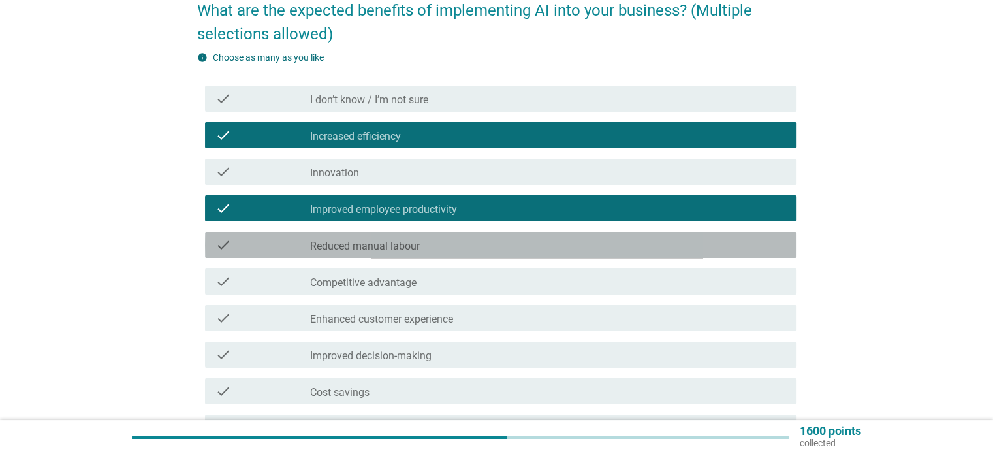
click at [449, 253] on div "check check_box_outline_blank Reduced manual labour" at bounding box center [500, 245] width 591 height 26
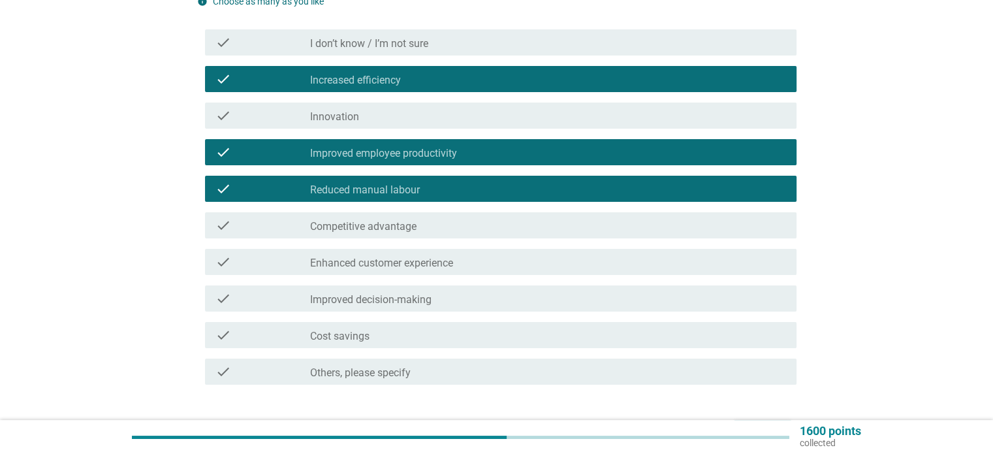
scroll to position [175, 0]
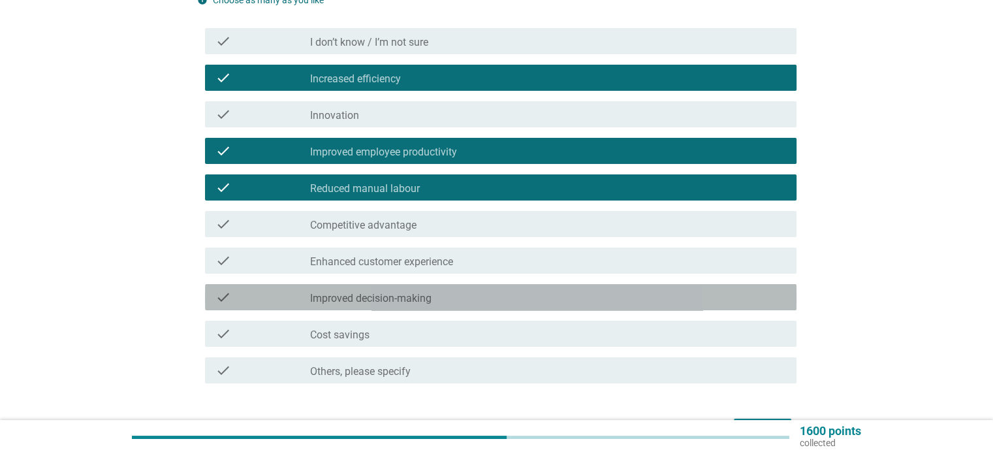
click at [494, 296] on div "check_box_outline_blank Improved decision-making" at bounding box center [547, 297] width 475 height 16
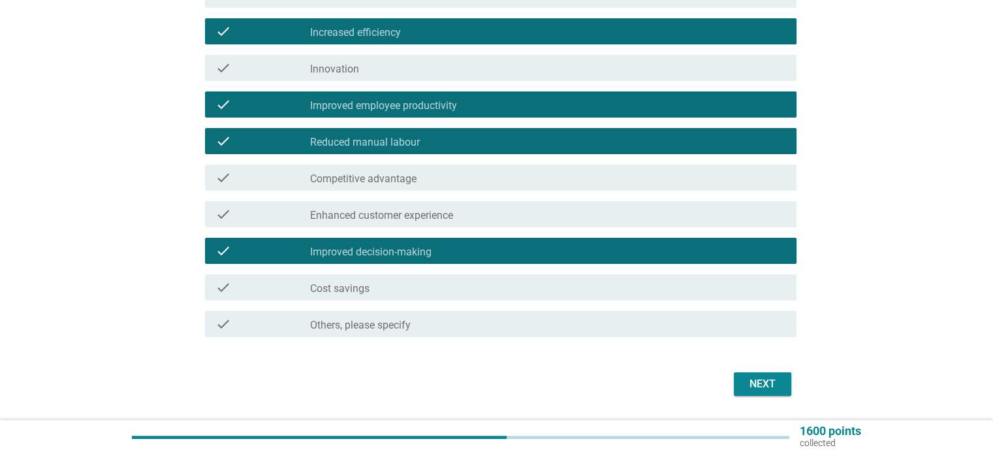
scroll to position [222, 0]
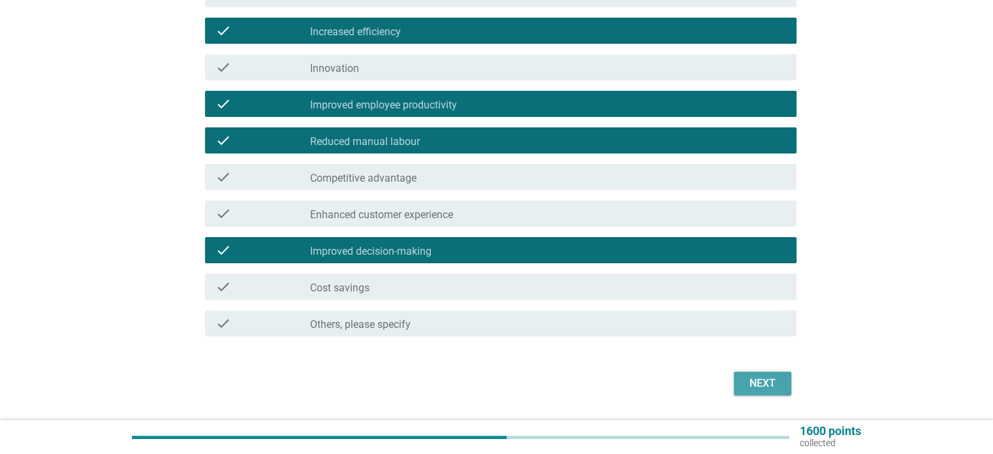
click at [761, 386] on div "Next" at bounding box center [762, 383] width 37 height 16
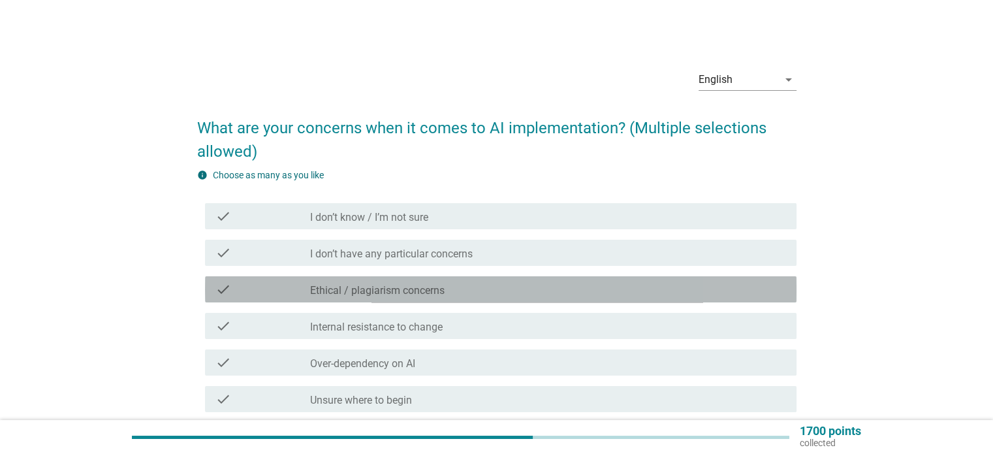
click at [497, 291] on div "check_box_outline_blank Ethical / plagiarism concerns" at bounding box center [547, 289] width 475 height 16
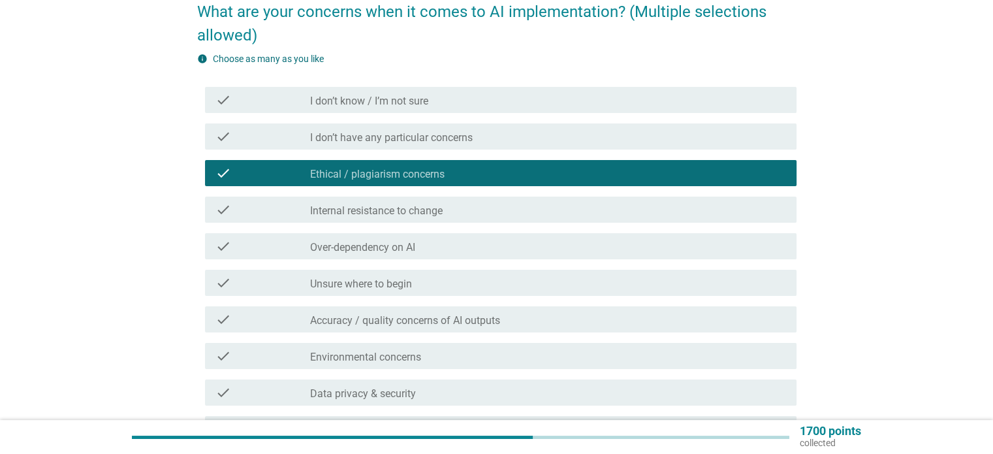
scroll to position [118, 0]
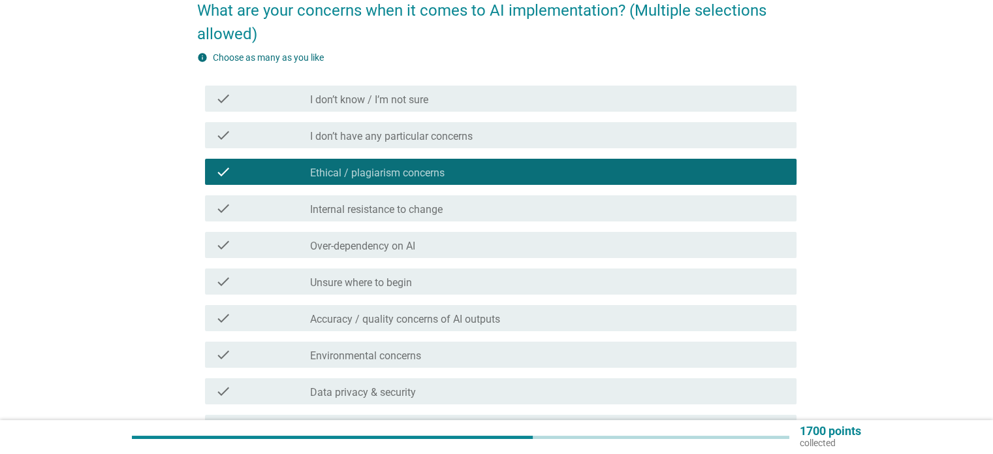
click at [529, 255] on div "check check_box_outline_blank Over-dependency on AI" at bounding box center [500, 245] width 591 height 26
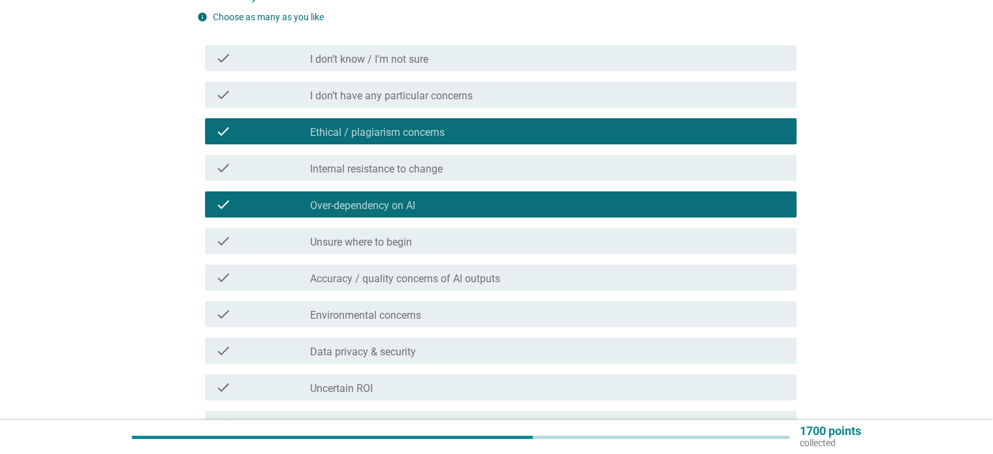
scroll to position [168, 0]
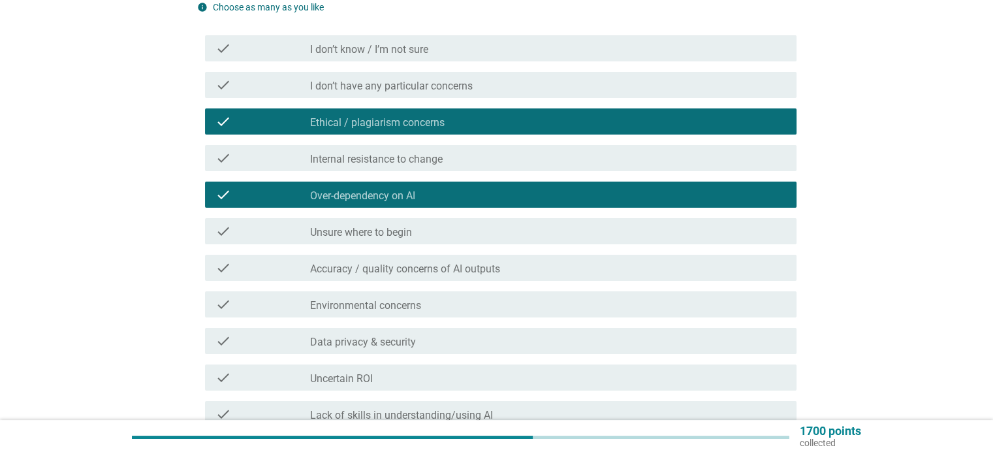
click at [514, 229] on div "check_box_outline_blank Unsure where to begin" at bounding box center [547, 231] width 475 height 16
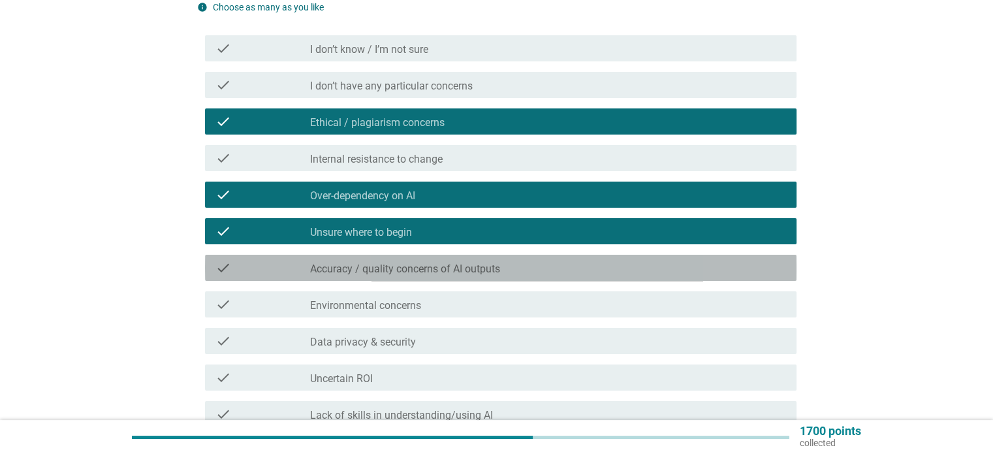
click at [499, 277] on div "check check_box_outline_blank Accuracy / quality concerns of AI outputs" at bounding box center [500, 268] width 591 height 26
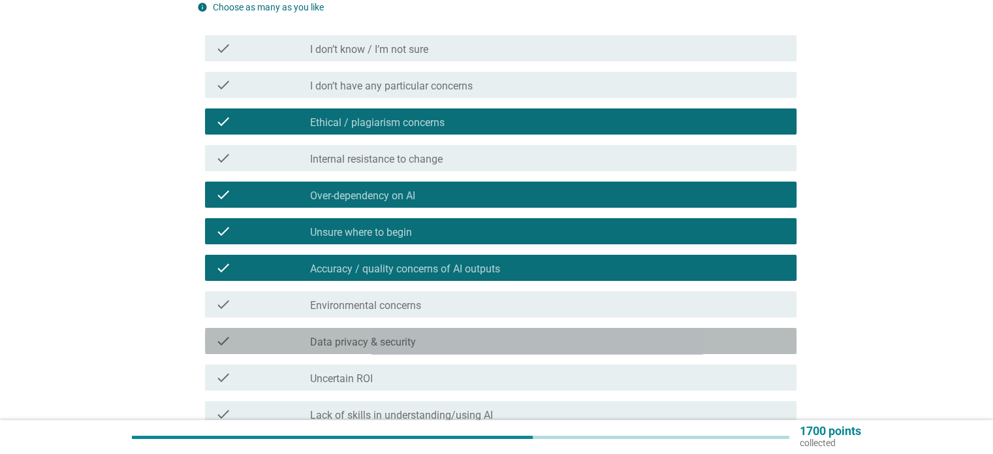
click at [475, 348] on div "check check_box_outline_blank Data privacy & security" at bounding box center [500, 341] width 591 height 26
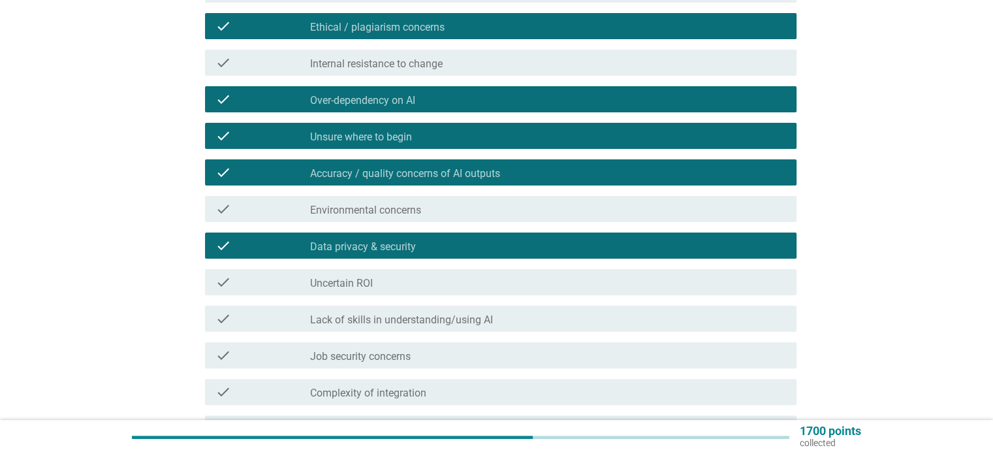
scroll to position [268, 0]
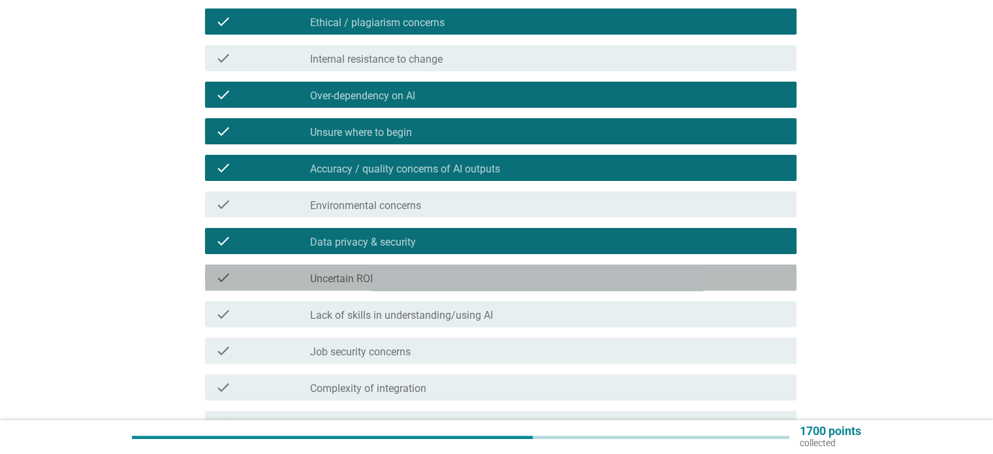
click at [503, 280] on div "check_box_outline_blank Uncertain ROI" at bounding box center [547, 278] width 475 height 16
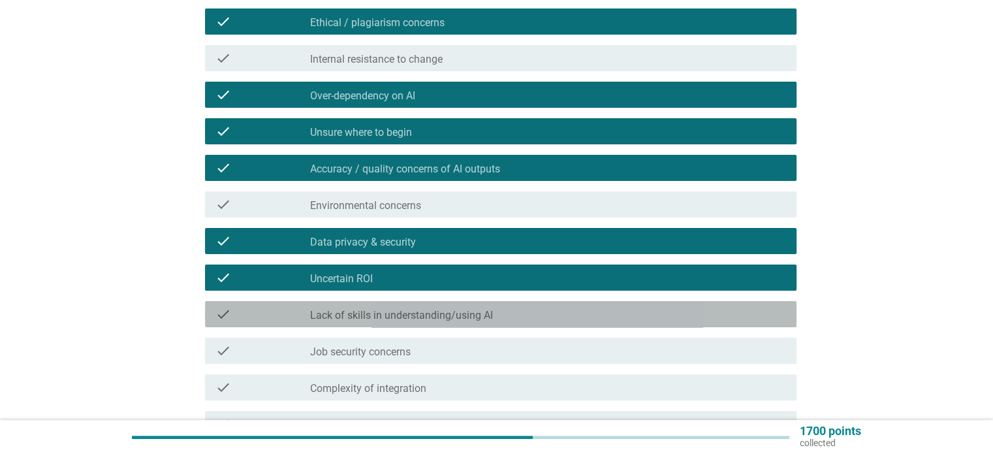
click at [504, 308] on div "check_box_outline_blank Lack of skills in understanding/using AI" at bounding box center [547, 314] width 475 height 16
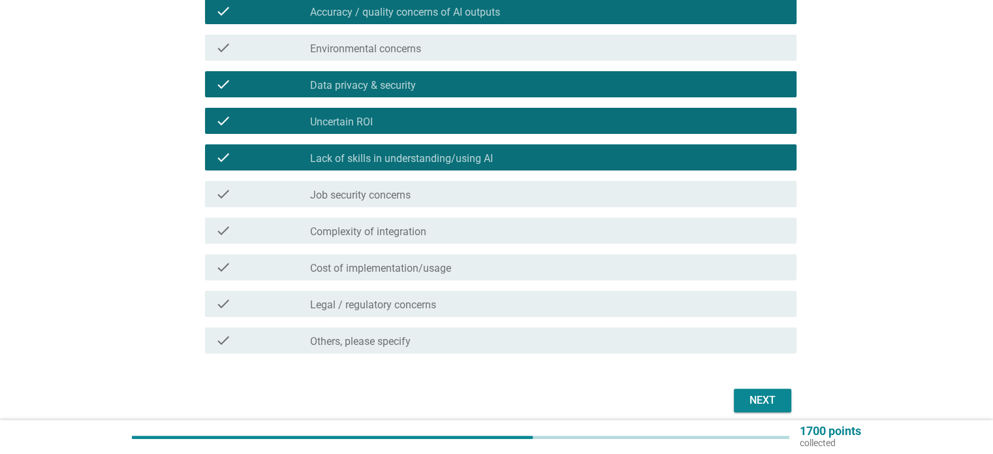
scroll to position [428, 0]
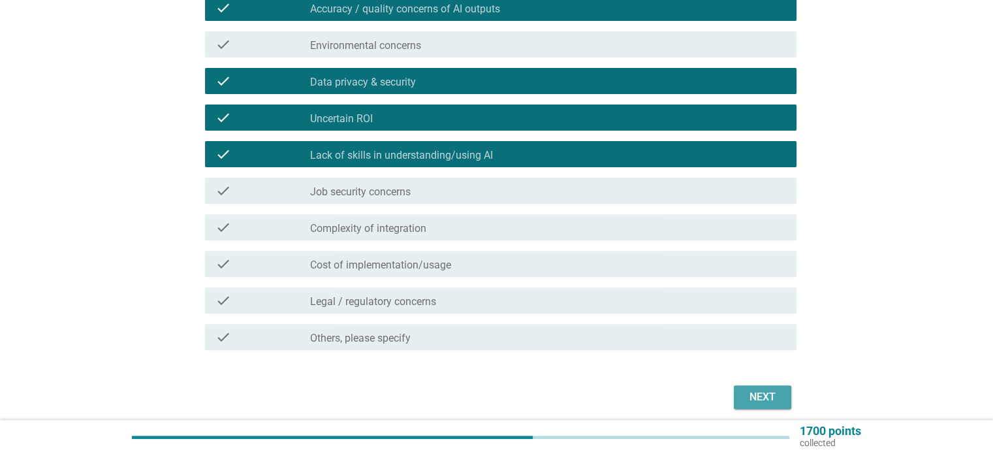
click at [749, 396] on div "Next" at bounding box center [762, 397] width 37 height 16
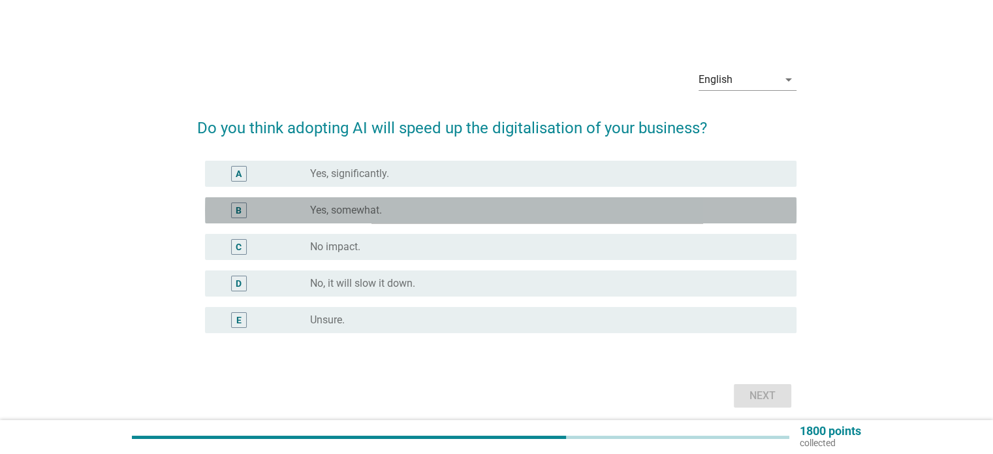
click at [672, 221] on div "B radio_button_unchecked Yes, somewhat." at bounding box center [500, 210] width 591 height 26
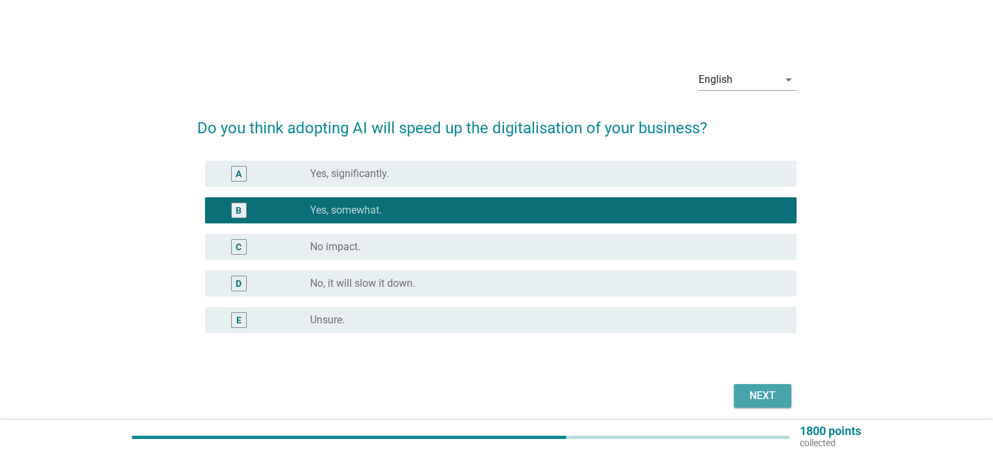
click at [768, 386] on button "Next" at bounding box center [762, 396] width 57 height 24
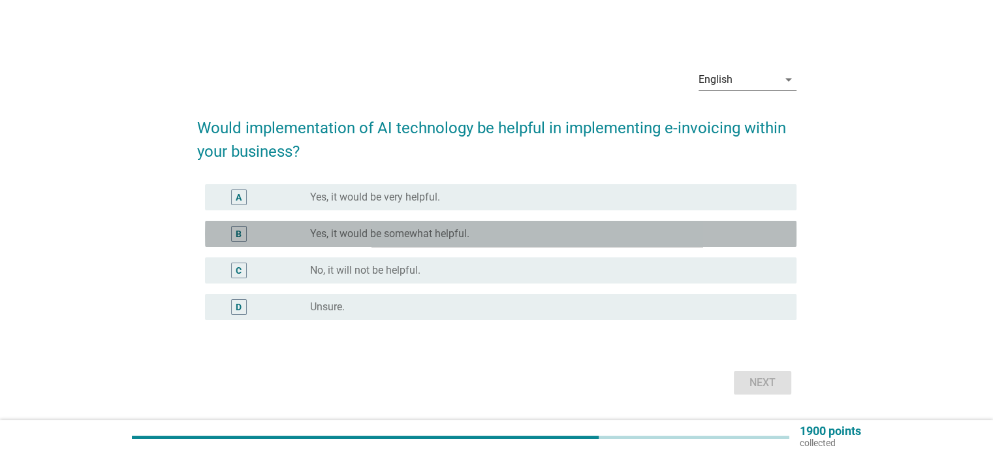
click at [534, 236] on div "radio_button_unchecked Yes, it would be somewhat helpful." at bounding box center [542, 233] width 465 height 13
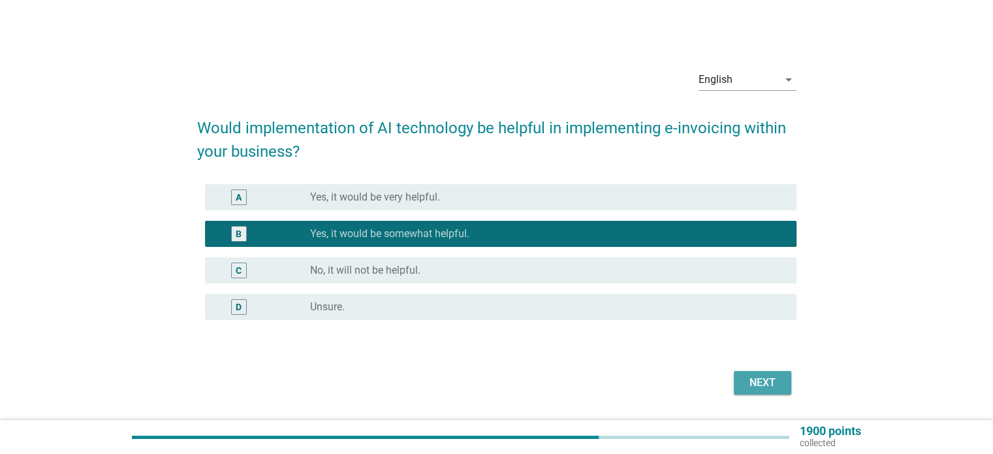
click at [736, 376] on button "Next" at bounding box center [762, 383] width 57 height 24
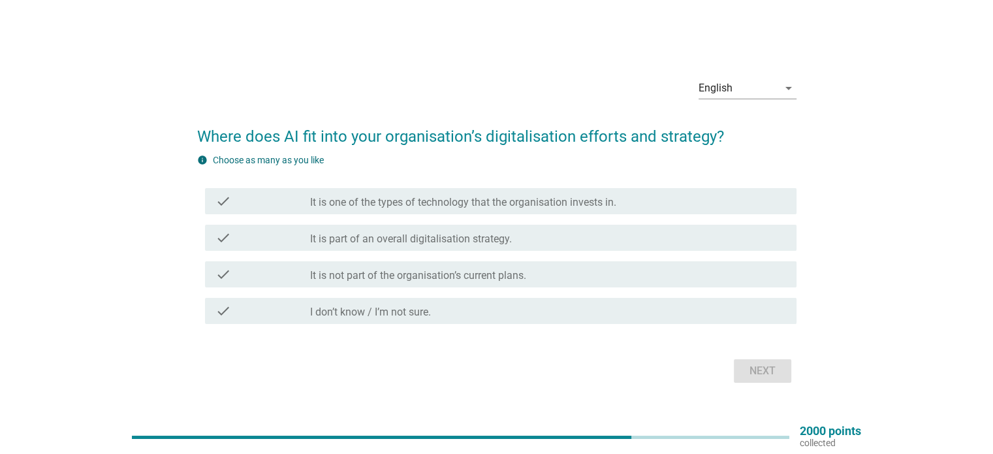
click at [674, 258] on div "check check_box_outline_blank It is not part of the organisation’s current plan…" at bounding box center [496, 274] width 599 height 37
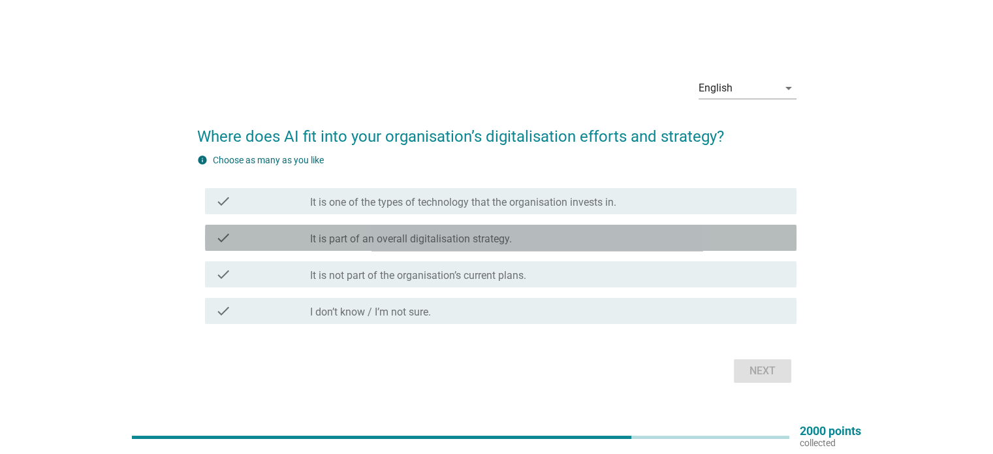
click at [686, 248] on div "check check_box_outline_blank It is part of an overall digitalisation strategy." at bounding box center [500, 238] width 591 height 26
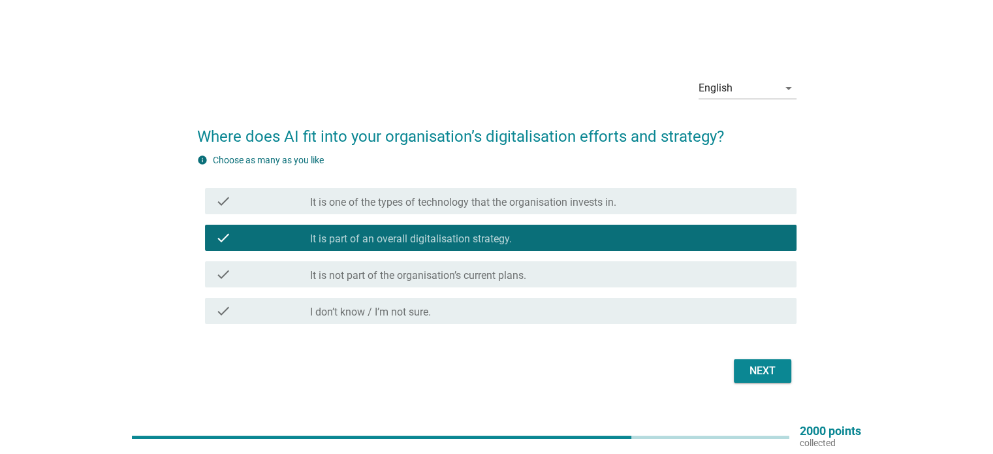
click at [774, 383] on div "Next" at bounding box center [496, 370] width 599 height 31
click at [763, 373] on div "Next" at bounding box center [762, 371] width 37 height 16
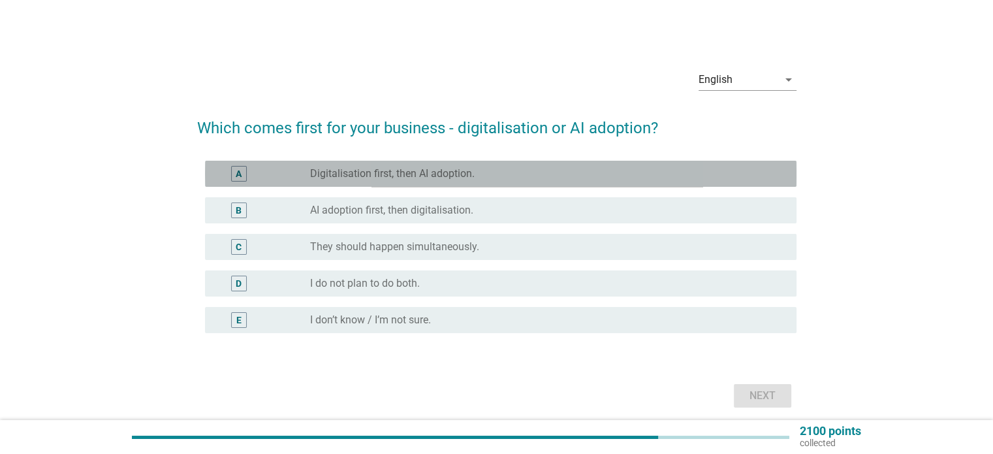
click at [624, 174] on div "radio_button_unchecked Digitalisation first, then AI adoption." at bounding box center [542, 173] width 465 height 13
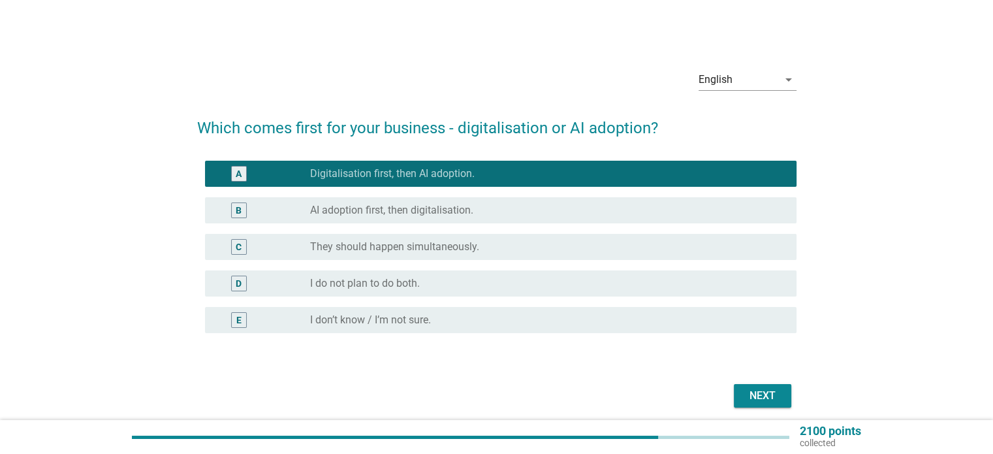
click at [756, 381] on div "Next" at bounding box center [496, 395] width 599 height 31
click at [759, 388] on div "Next" at bounding box center [762, 396] width 37 height 16
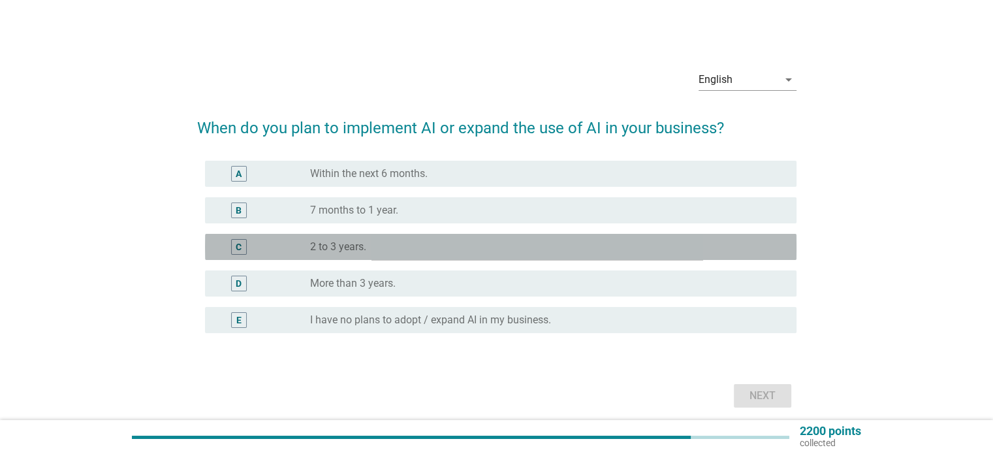
click at [670, 245] on div "radio_button_unchecked 2 to 3 years." at bounding box center [542, 246] width 465 height 13
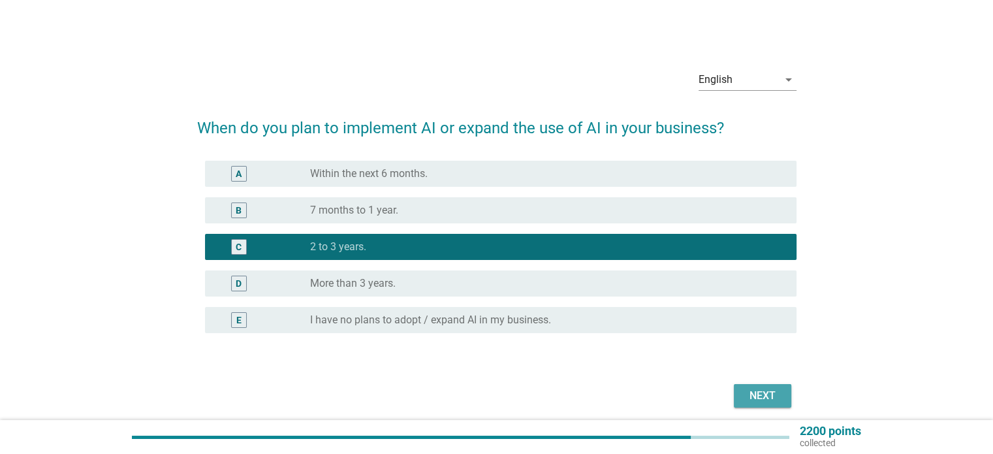
click at [746, 390] on div "Next" at bounding box center [762, 396] width 37 height 16
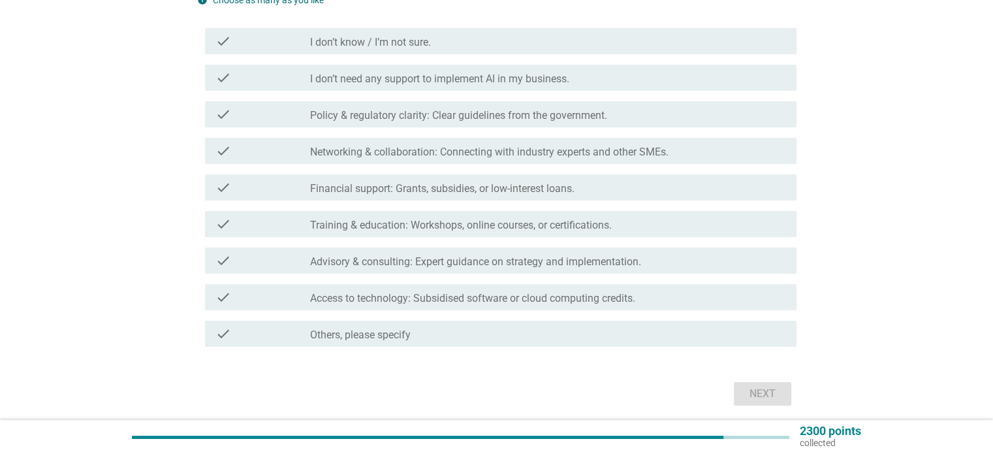
scroll to position [174, 0]
click at [654, 237] on div "check check_box_outline_blank Training & education: Workshops, online courses, …" at bounding box center [496, 224] width 599 height 37
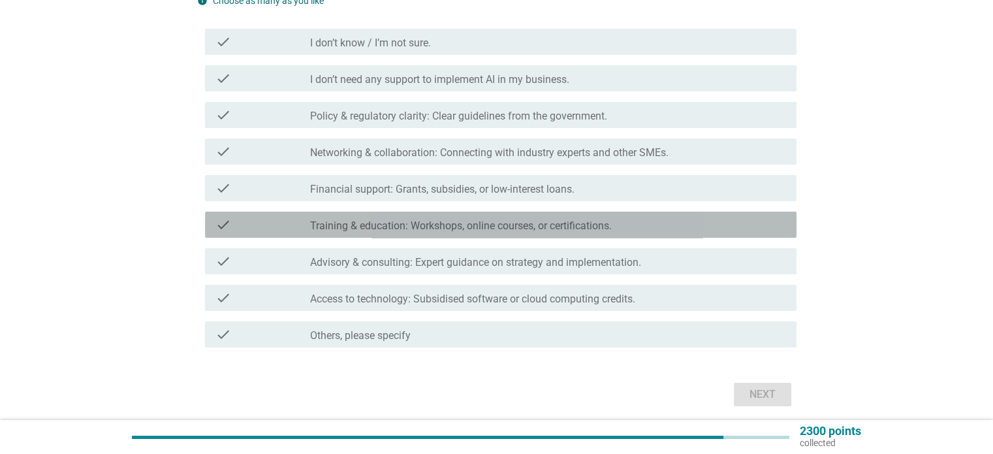
click at [618, 227] on div "check_box_outline_blank Training & education: Workshops, online courses, or cer…" at bounding box center [547, 225] width 475 height 16
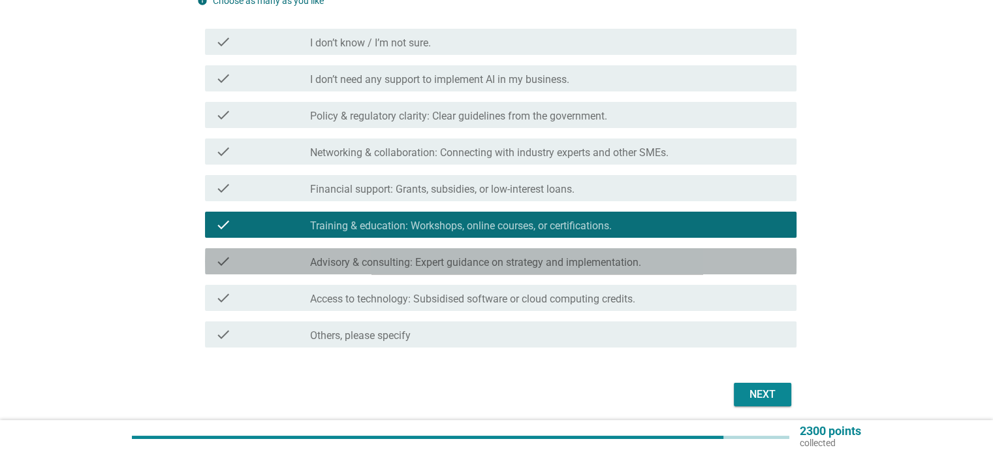
click at [603, 253] on div "check_box_outline_blank Advisory & consulting: Expert guidance on strategy and …" at bounding box center [547, 261] width 475 height 16
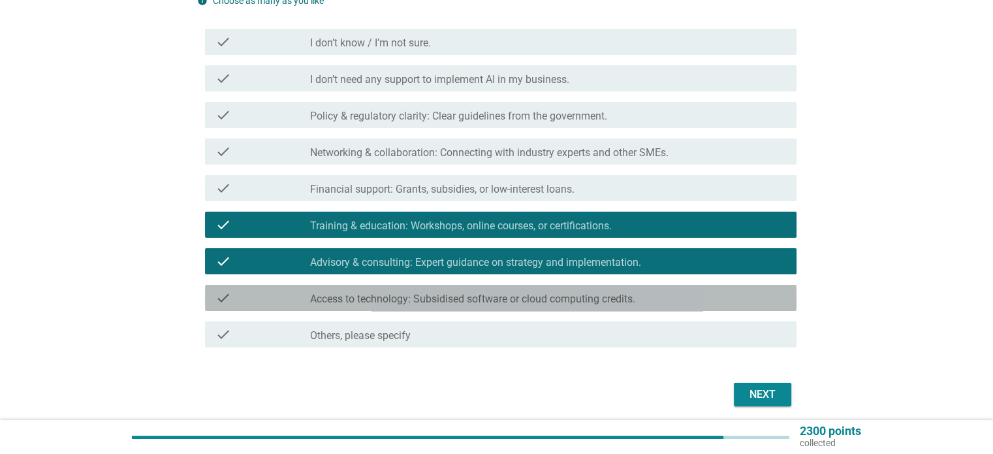
click at [591, 307] on div "check check_box_outline_blank Access to technology: Subsidised software or clou…" at bounding box center [500, 298] width 591 height 26
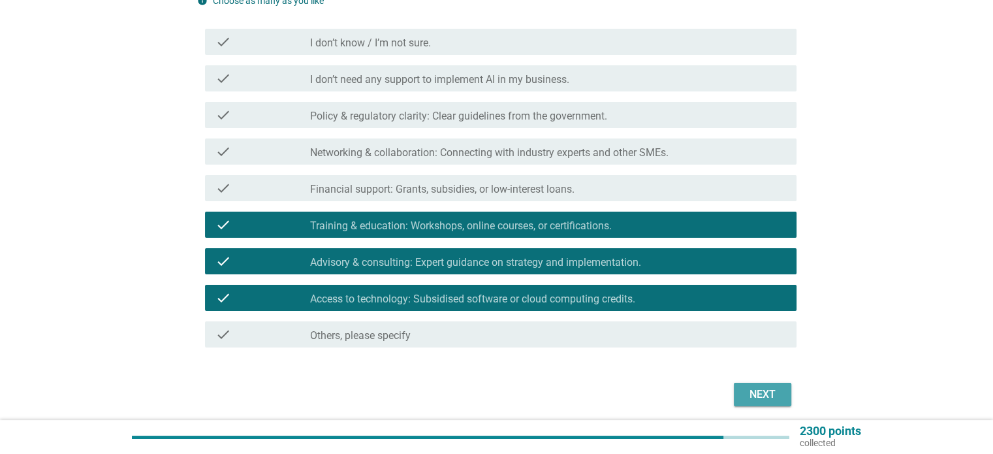
click at [738, 401] on button "Next" at bounding box center [762, 395] width 57 height 24
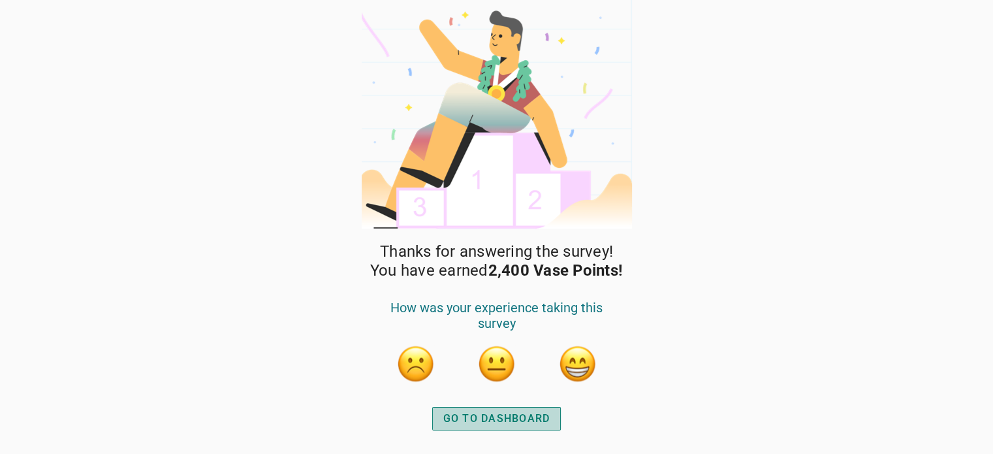
click at [522, 421] on div "GO TO DASHBOARD" at bounding box center [496, 419] width 107 height 16
